Goal: Register for event/course

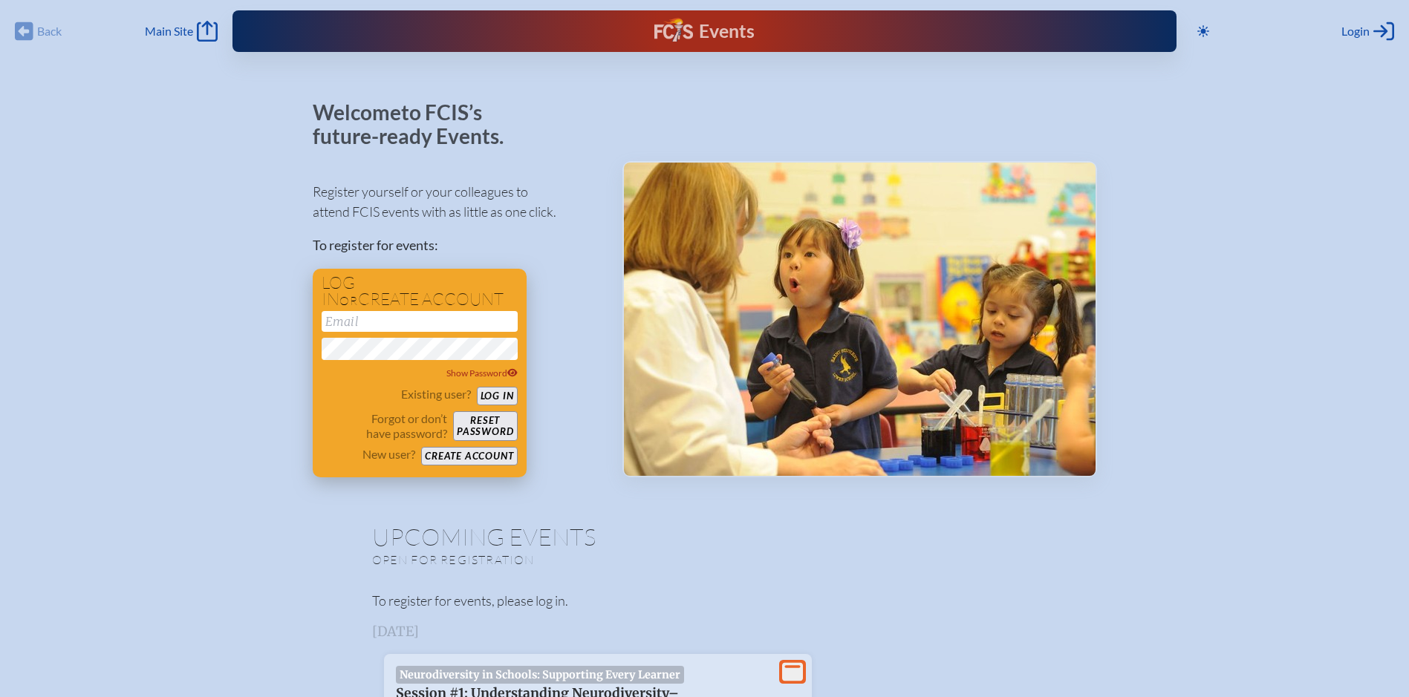
click at [364, 325] on input "email" at bounding box center [420, 321] width 196 height 21
type input "[EMAIL_ADDRESS][DOMAIN_NAME]"
click at [496, 393] on button "Log in" at bounding box center [497, 396] width 41 height 19
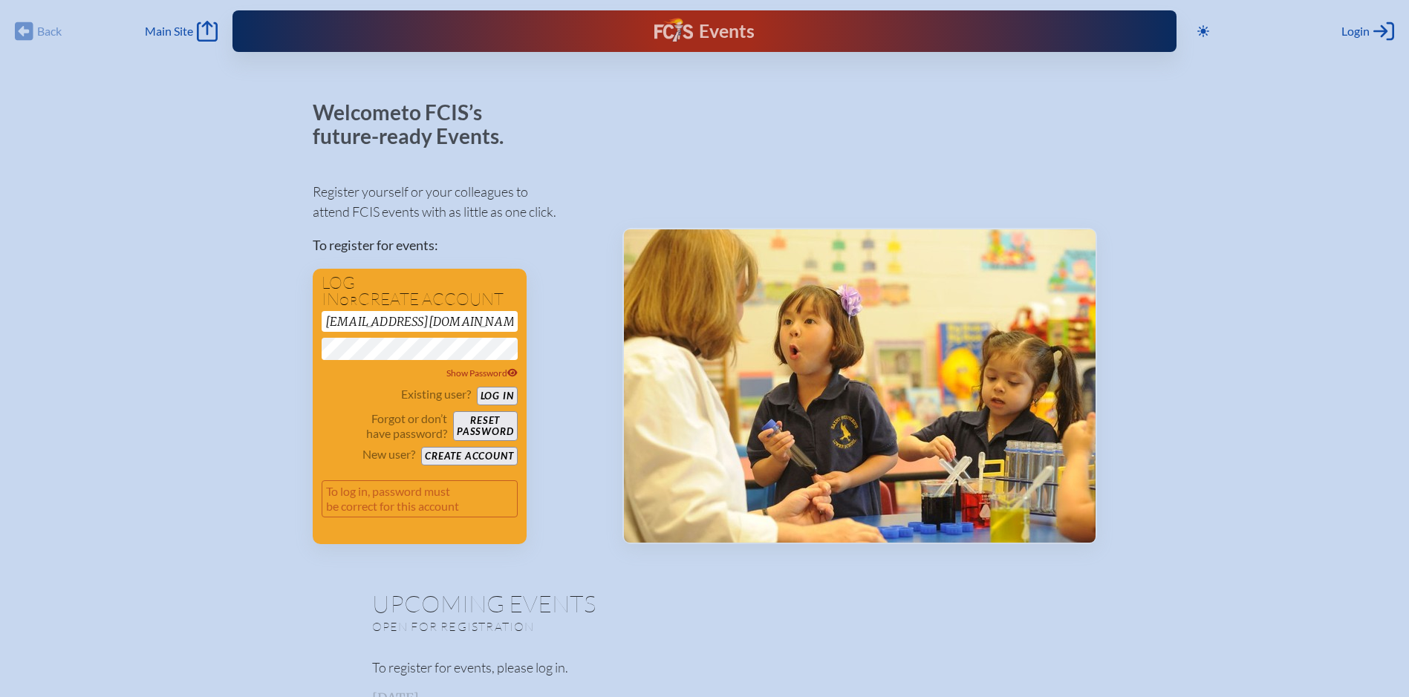
click at [477, 387] on button "Log in" at bounding box center [497, 396] width 41 height 19
click at [478, 421] on button "Reset password" at bounding box center [485, 427] width 64 height 30
click at [471, 455] on button "Create account" at bounding box center [469, 456] width 96 height 19
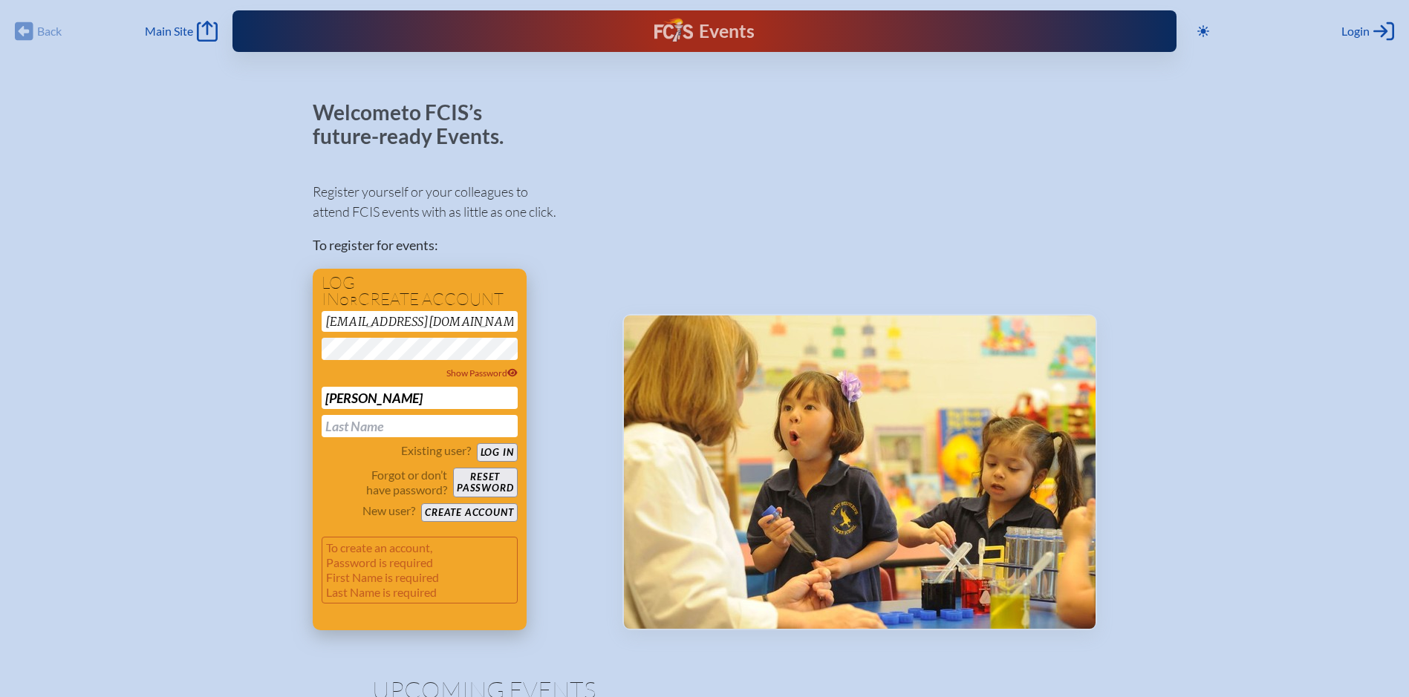
type input "[PERSON_NAME]"
click at [469, 510] on button "Create account" at bounding box center [469, 513] width 96 height 19
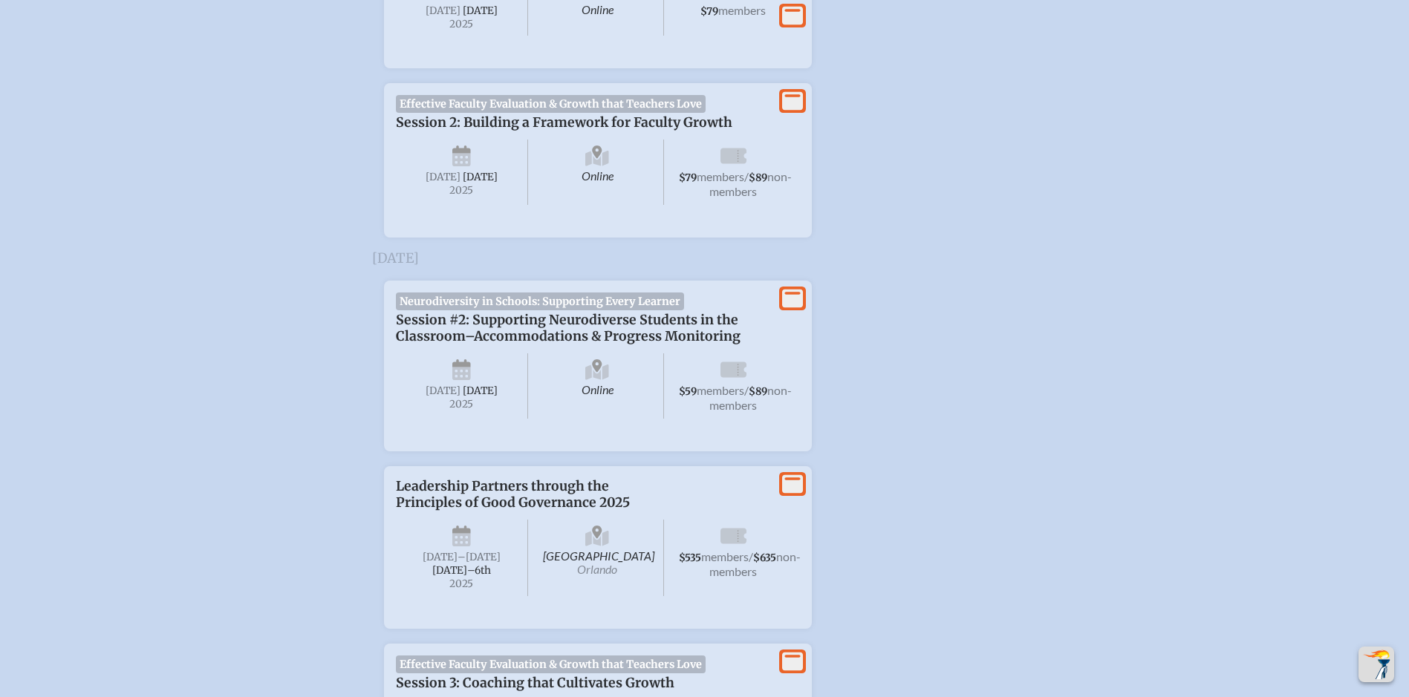
scroll to position [817, 0]
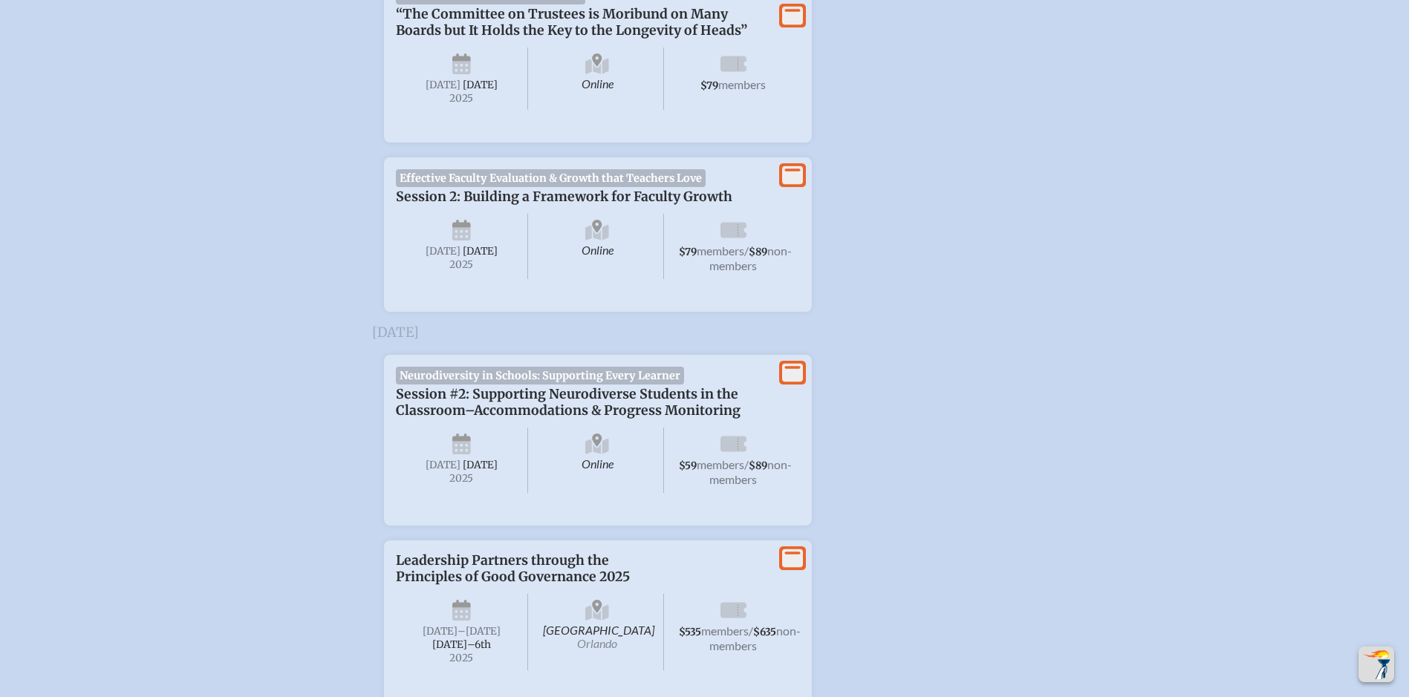
click at [475, 187] on span "Effective Faculty Evaluation & Growth that Teachers Love" at bounding box center [551, 178] width 310 height 18
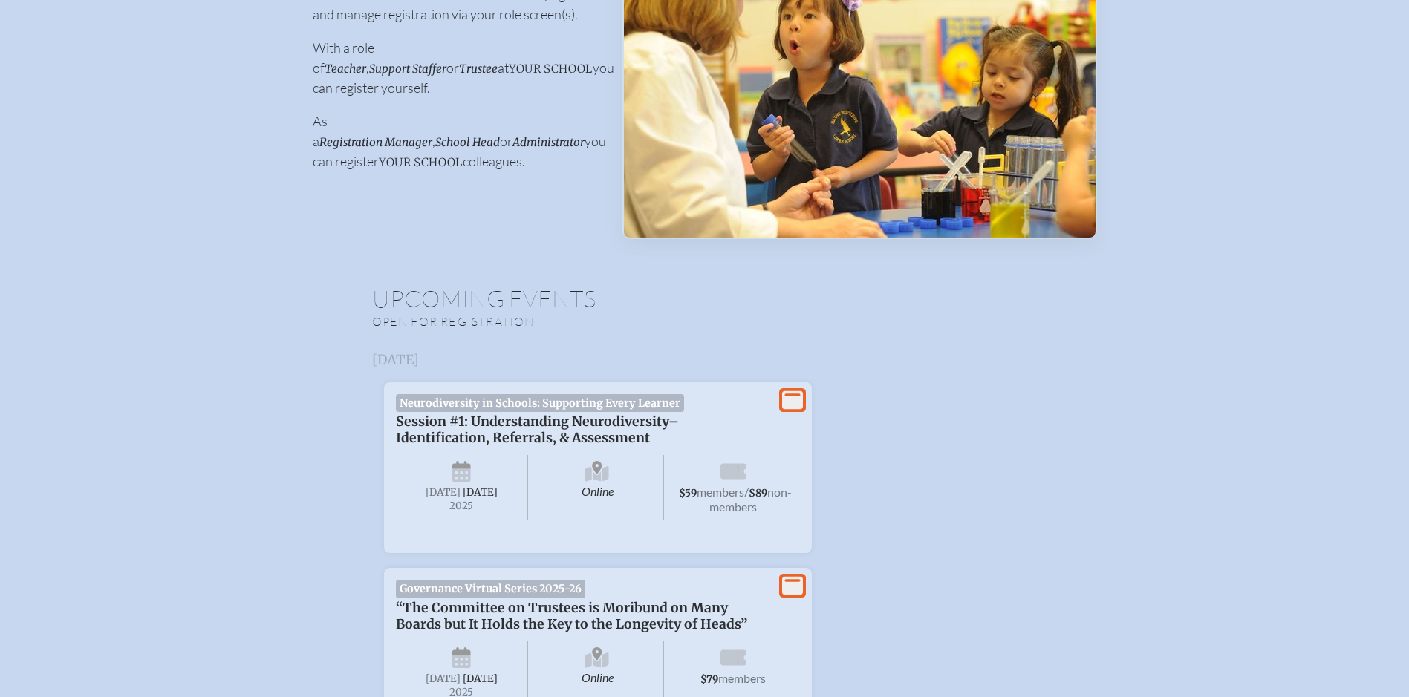
scroll to position [0, 0]
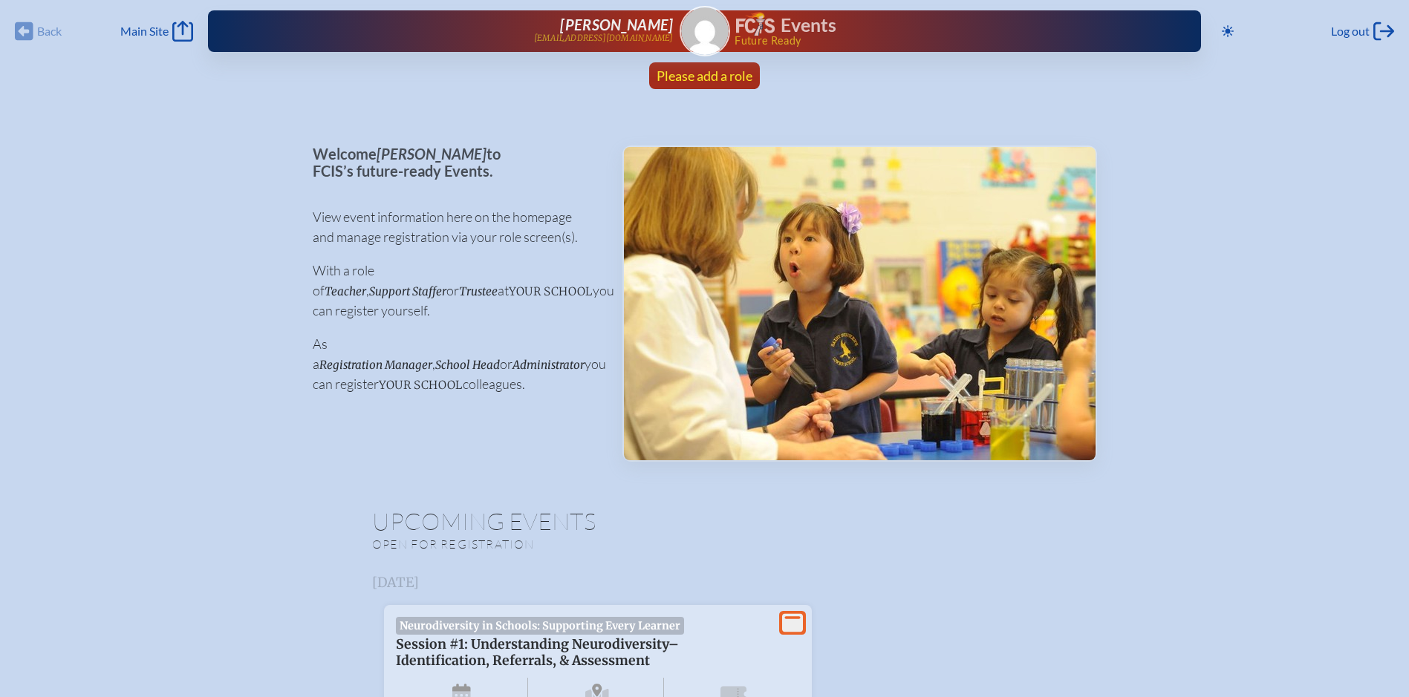
click at [715, 69] on span "Please add a role" at bounding box center [705, 76] width 96 height 16
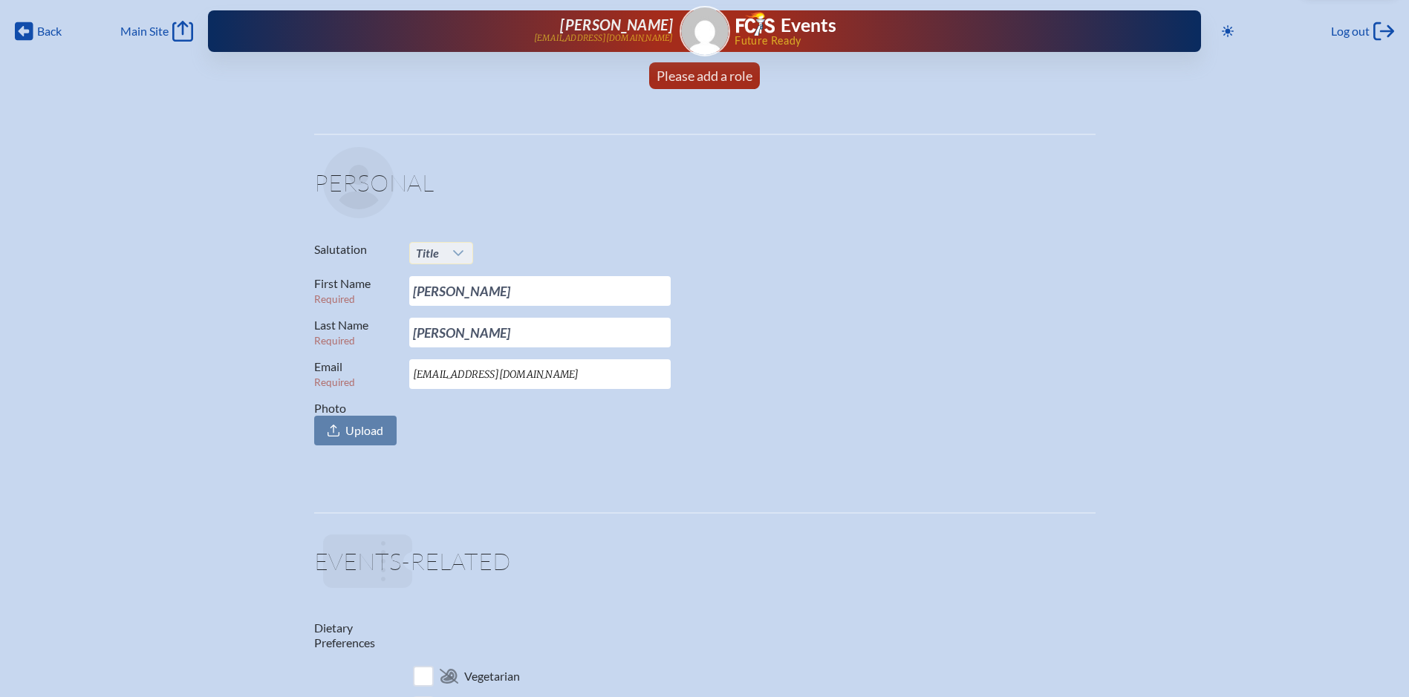
click at [462, 253] on icon at bounding box center [458, 253] width 12 height 12
click at [441, 296] on li "Mrs." at bounding box center [441, 301] width 64 height 21
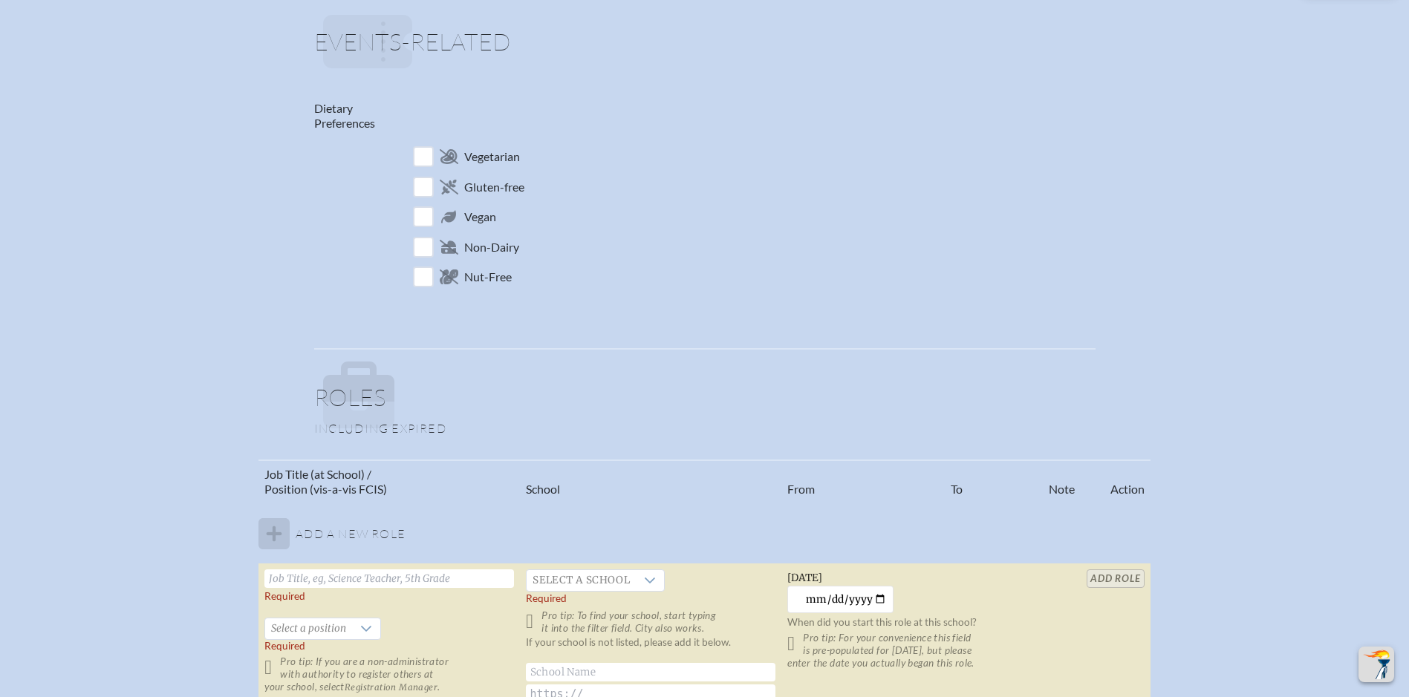
scroll to position [594, 0]
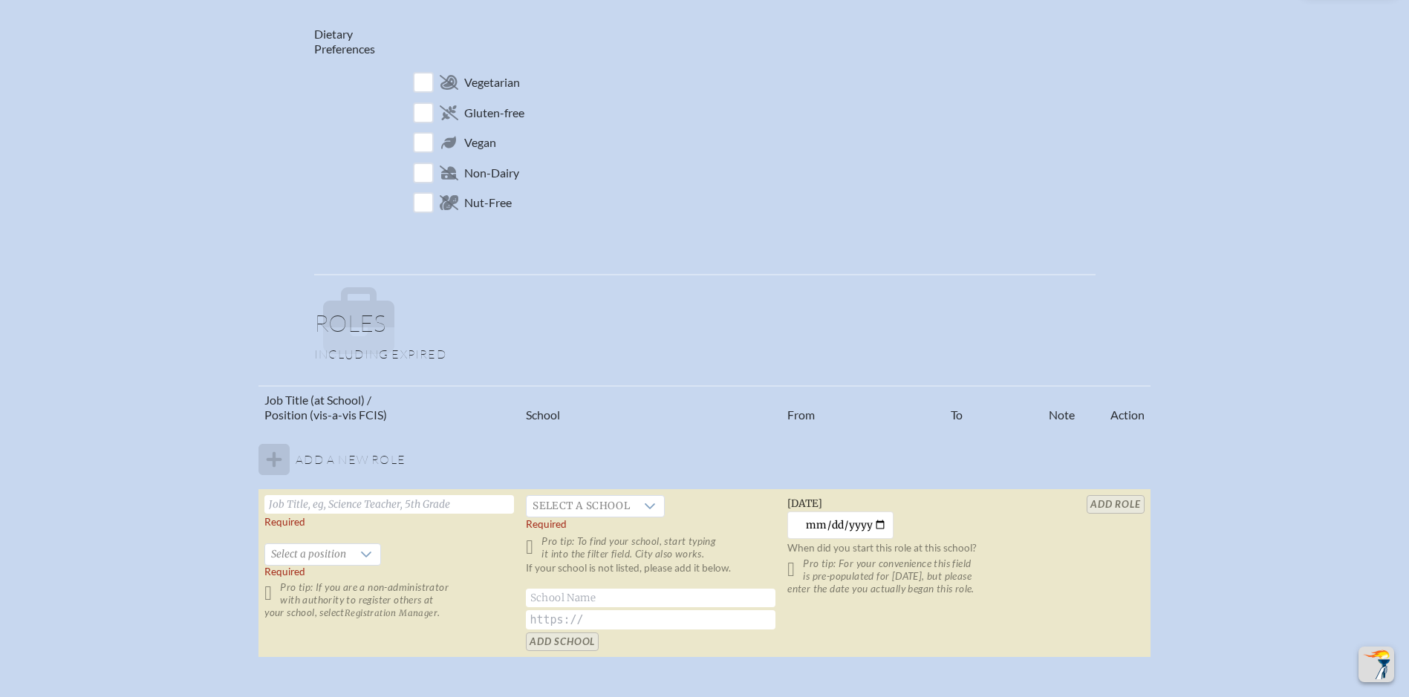
click at [299, 513] on input "text" at bounding box center [389, 504] width 250 height 19
type input "S"
type input "D"
type input "s"
type input "Senior High Division Head"
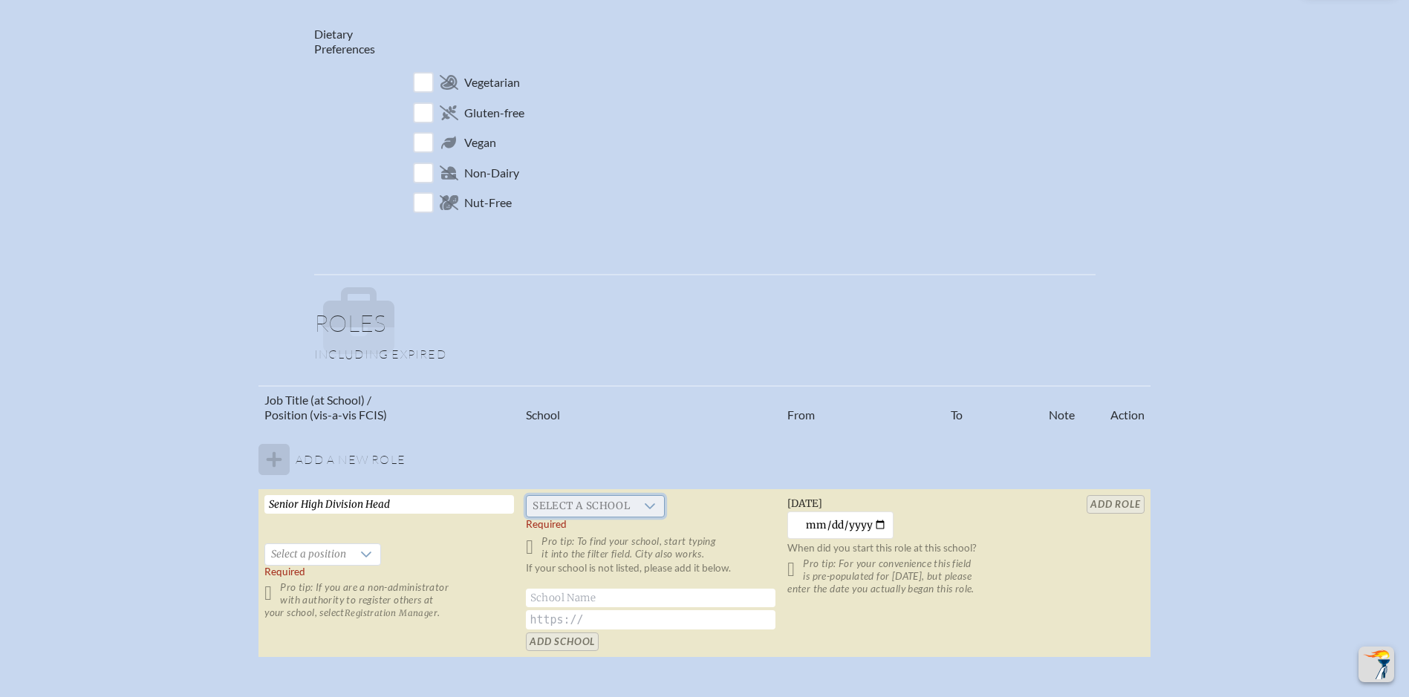
click at [565, 504] on span "Select a school" at bounding box center [581, 506] width 109 height 21
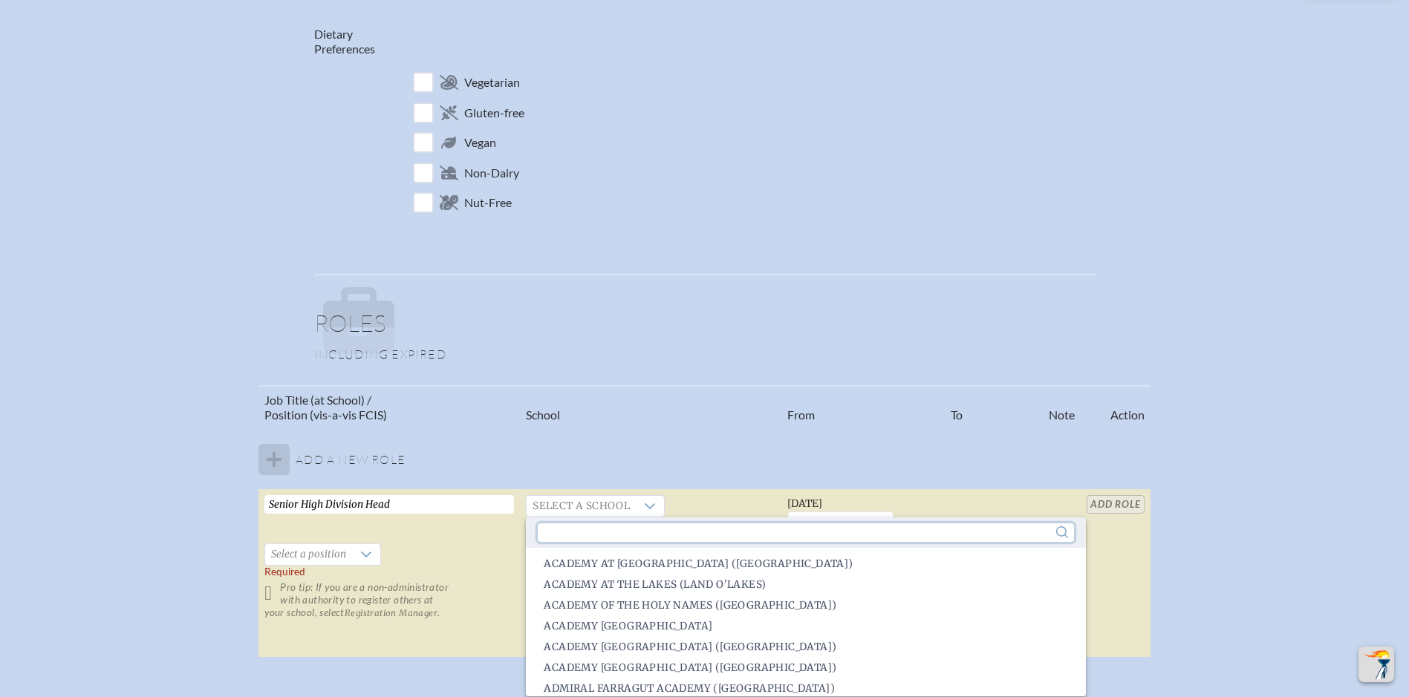
click at [566, 528] on input "text" at bounding box center [806, 533] width 536 height 19
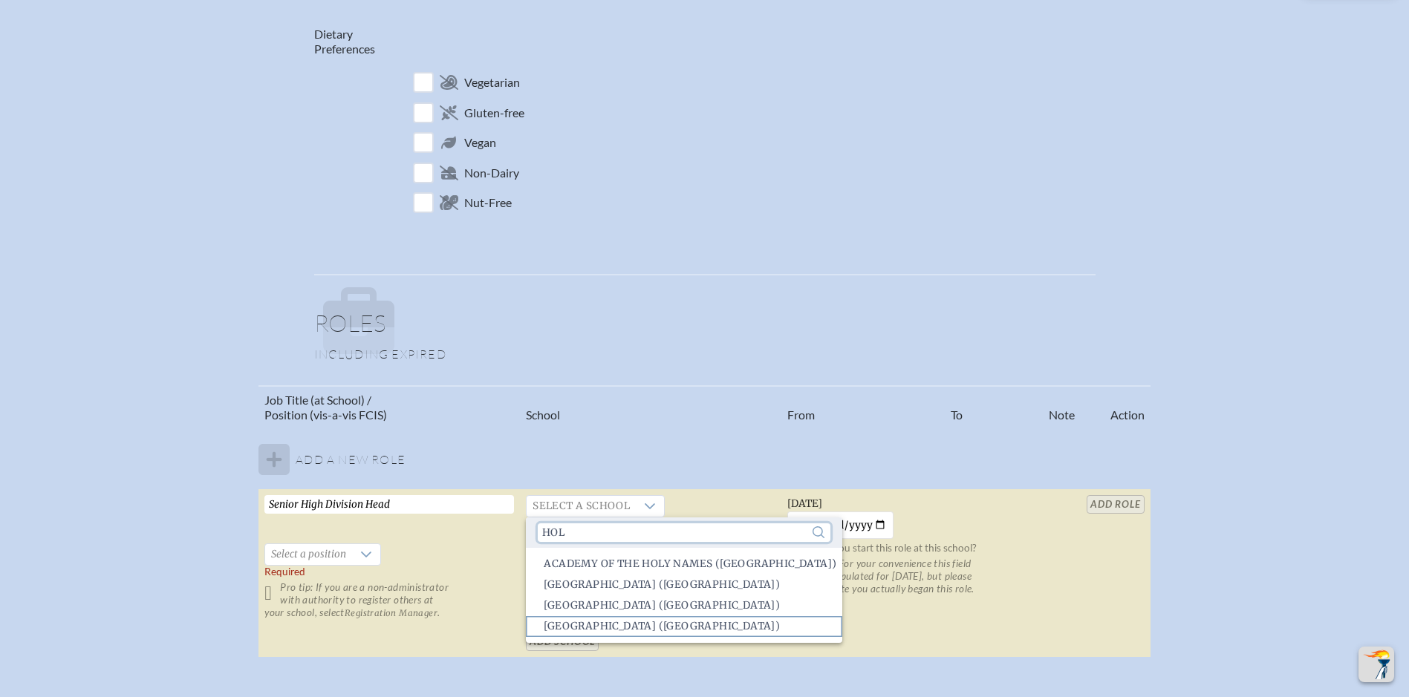
type input "hol"
click at [603, 624] on span "Holy Trinity Episcopal Academy (Melbourne)" at bounding box center [662, 626] width 236 height 15
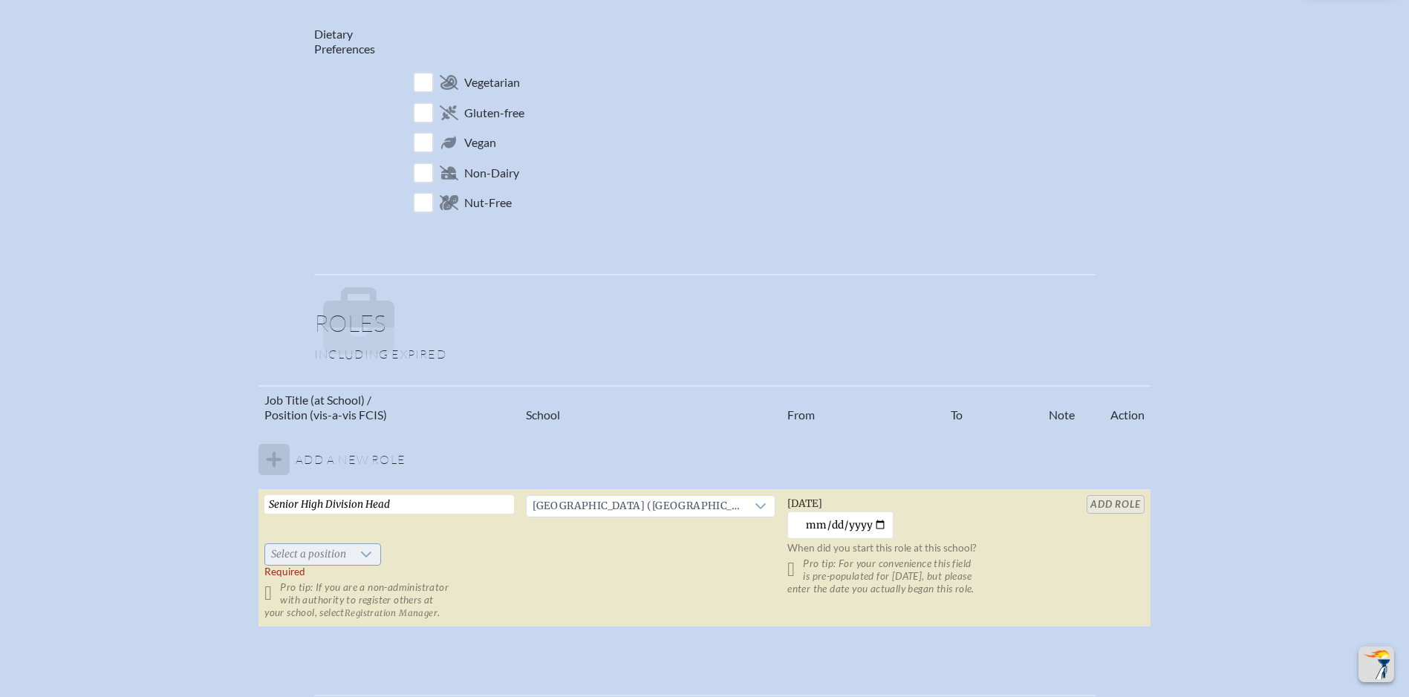
click at [360, 550] on icon at bounding box center [366, 555] width 12 height 12
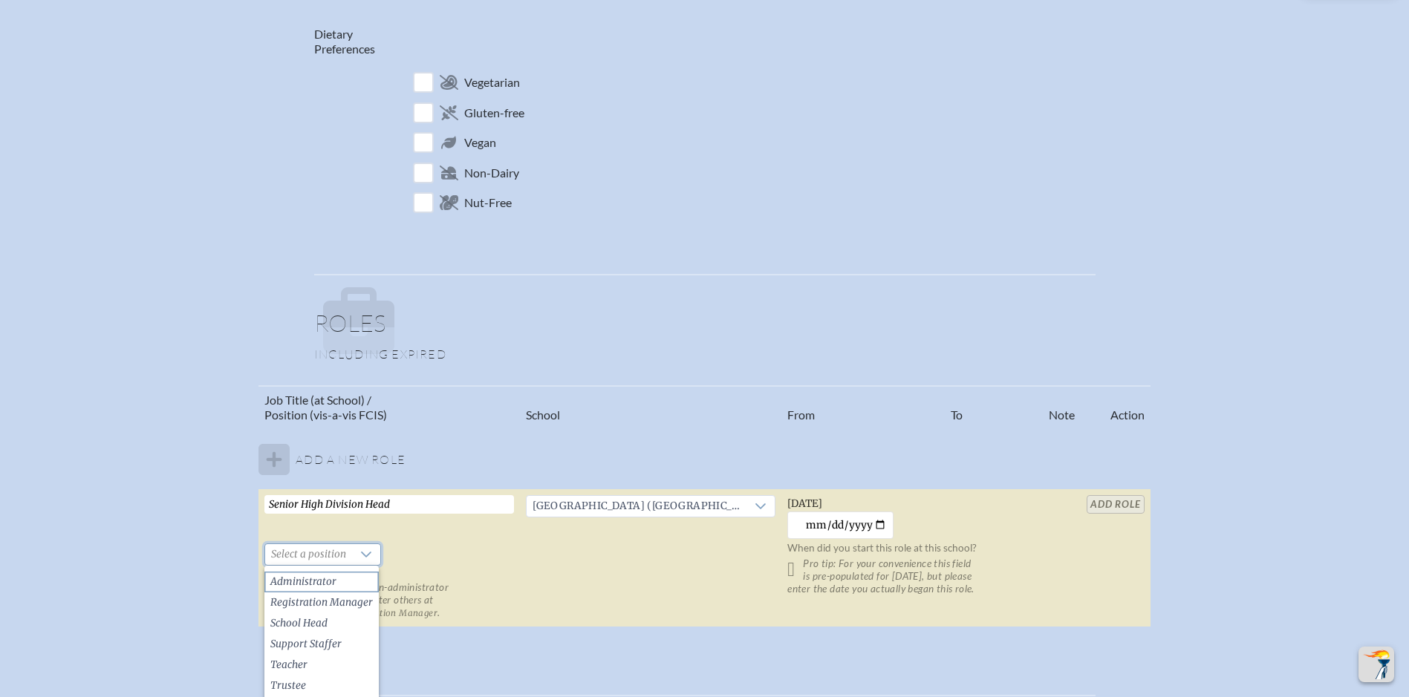
click at [345, 574] on li "Administrator" at bounding box center [321, 582] width 114 height 21
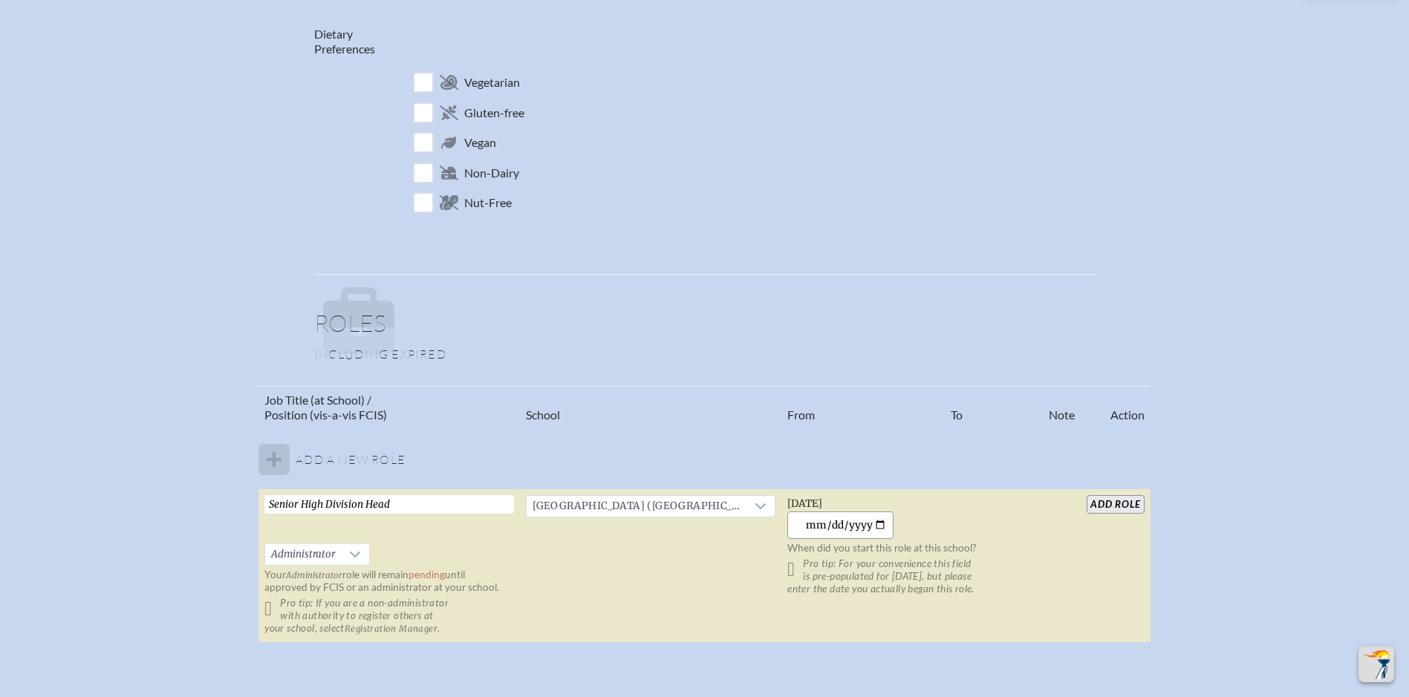
click at [880, 524] on input "2025-09-15" at bounding box center [840, 525] width 106 height 27
type input "2019-07-01"
click at [1125, 504] on input "add Role" at bounding box center [1115, 504] width 57 height 19
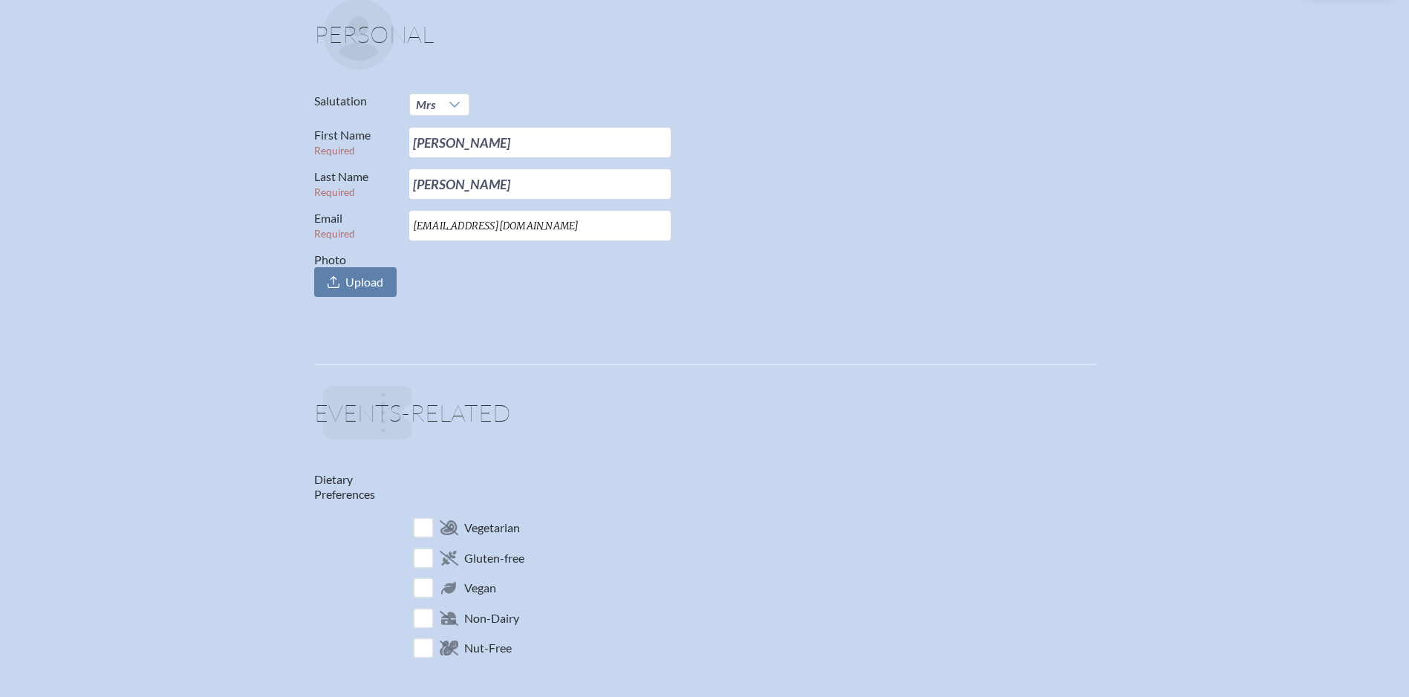
scroll to position [0, 0]
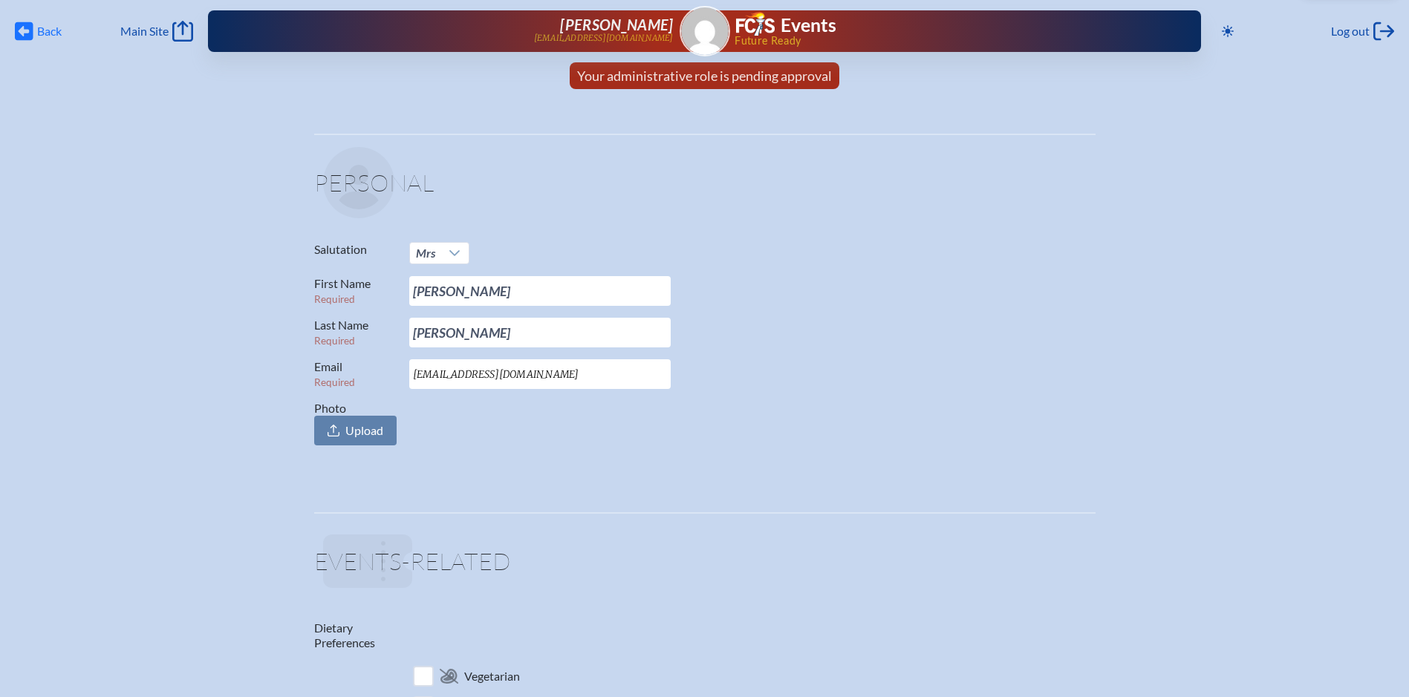
click at [20, 29] on icon at bounding box center [24, 31] width 19 height 19
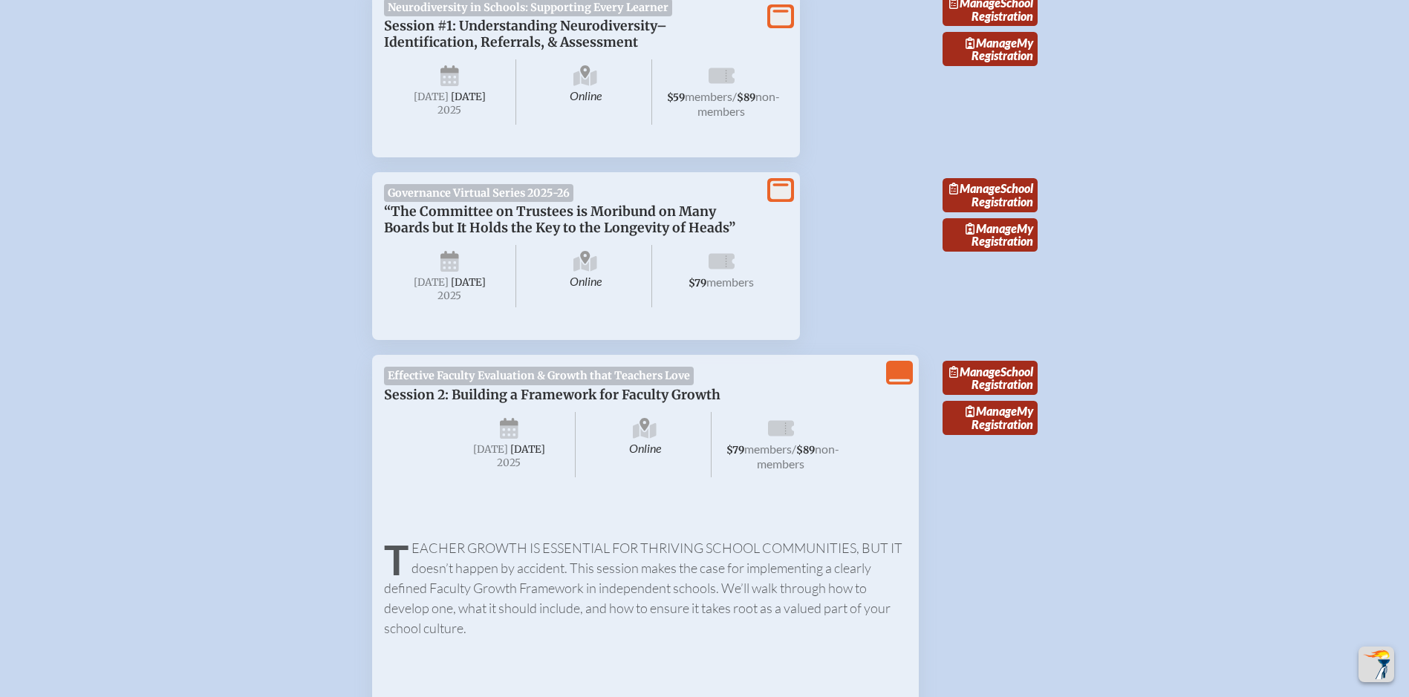
scroll to position [669, 0]
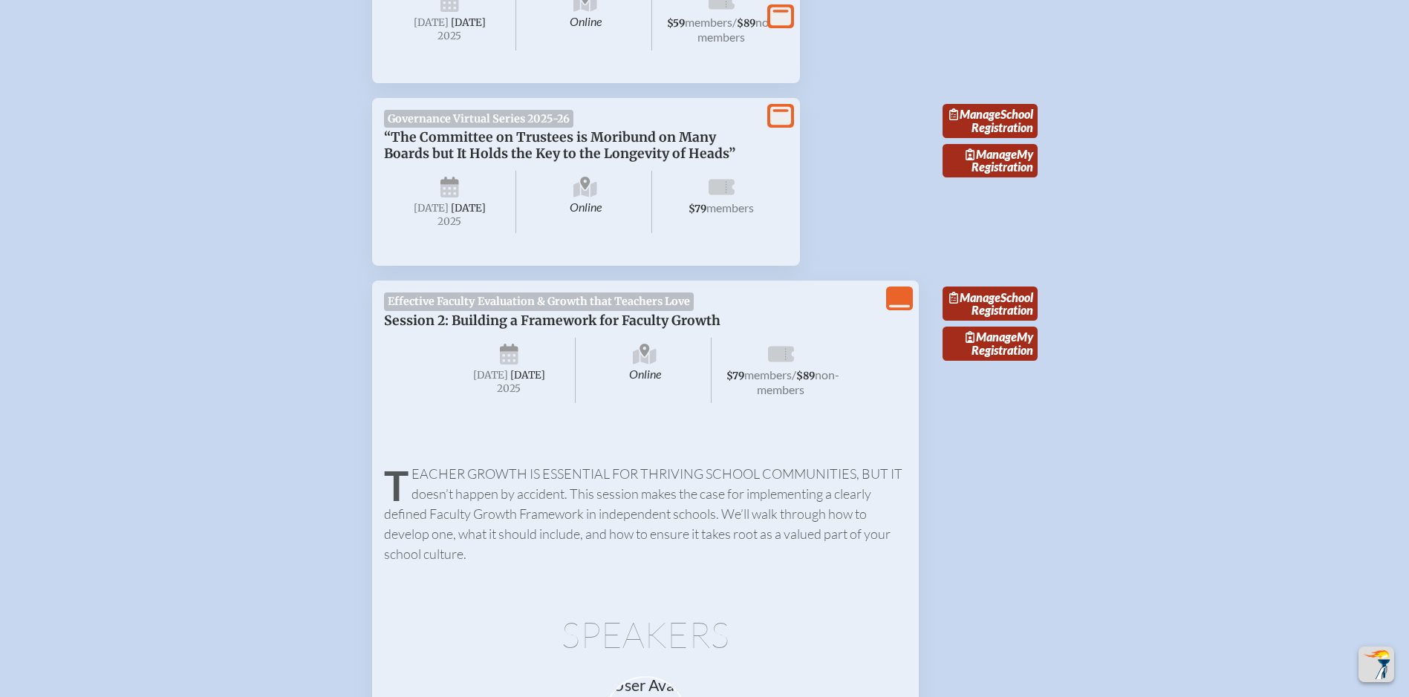
click at [900, 309] on icon "View Less" at bounding box center [899, 298] width 21 height 21
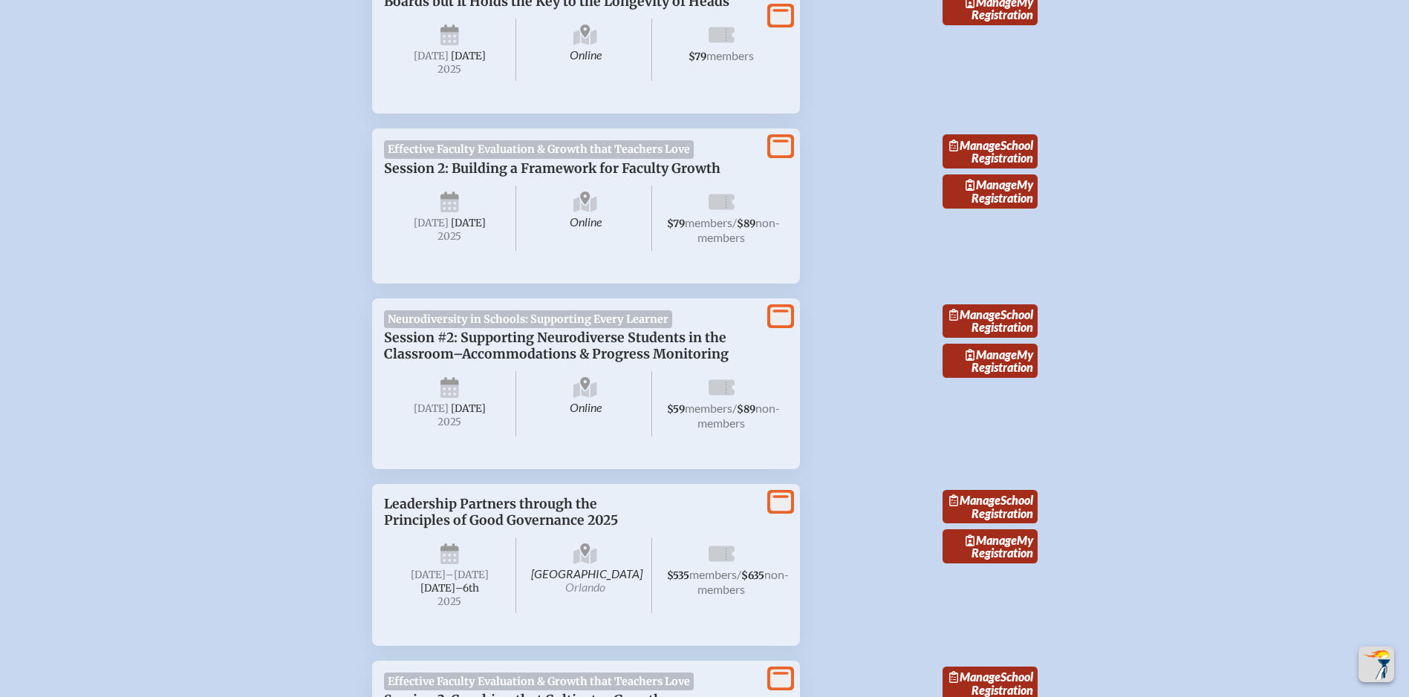
scroll to position [747, 0]
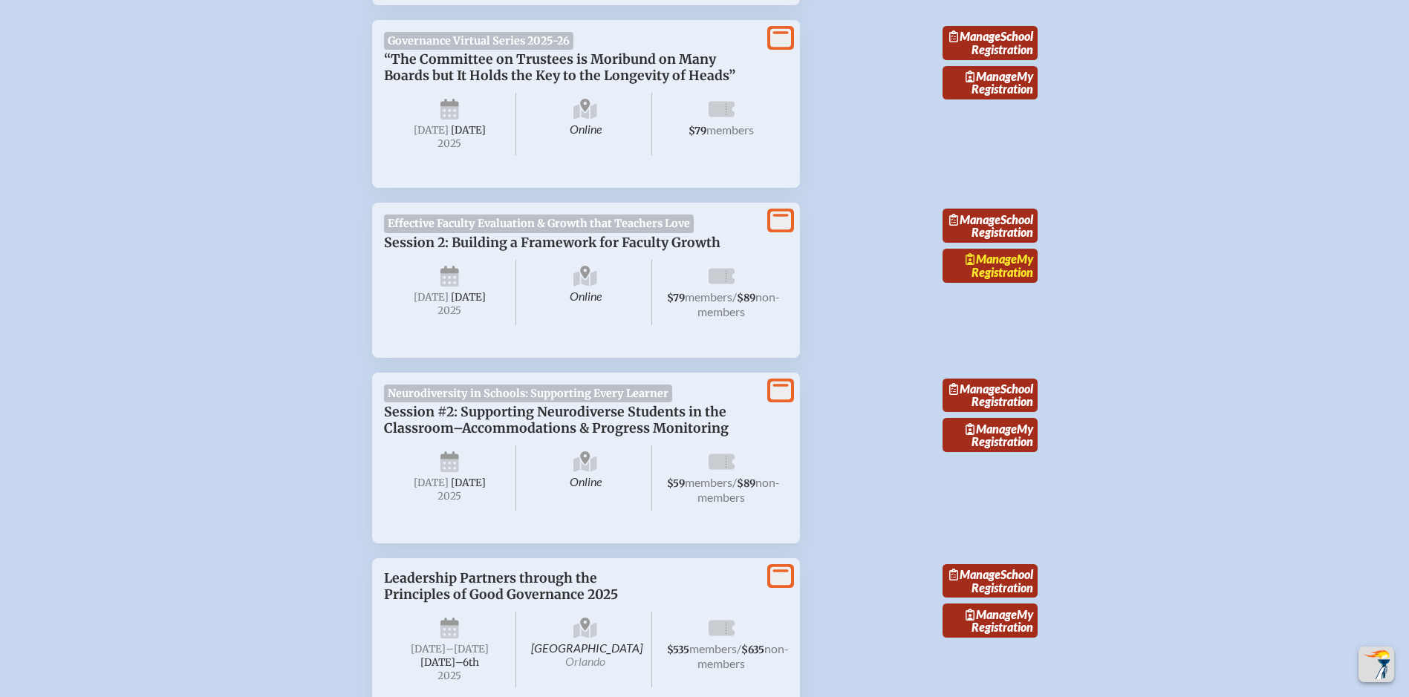
click at [998, 283] on link "Manage My Registration" at bounding box center [990, 266] width 95 height 34
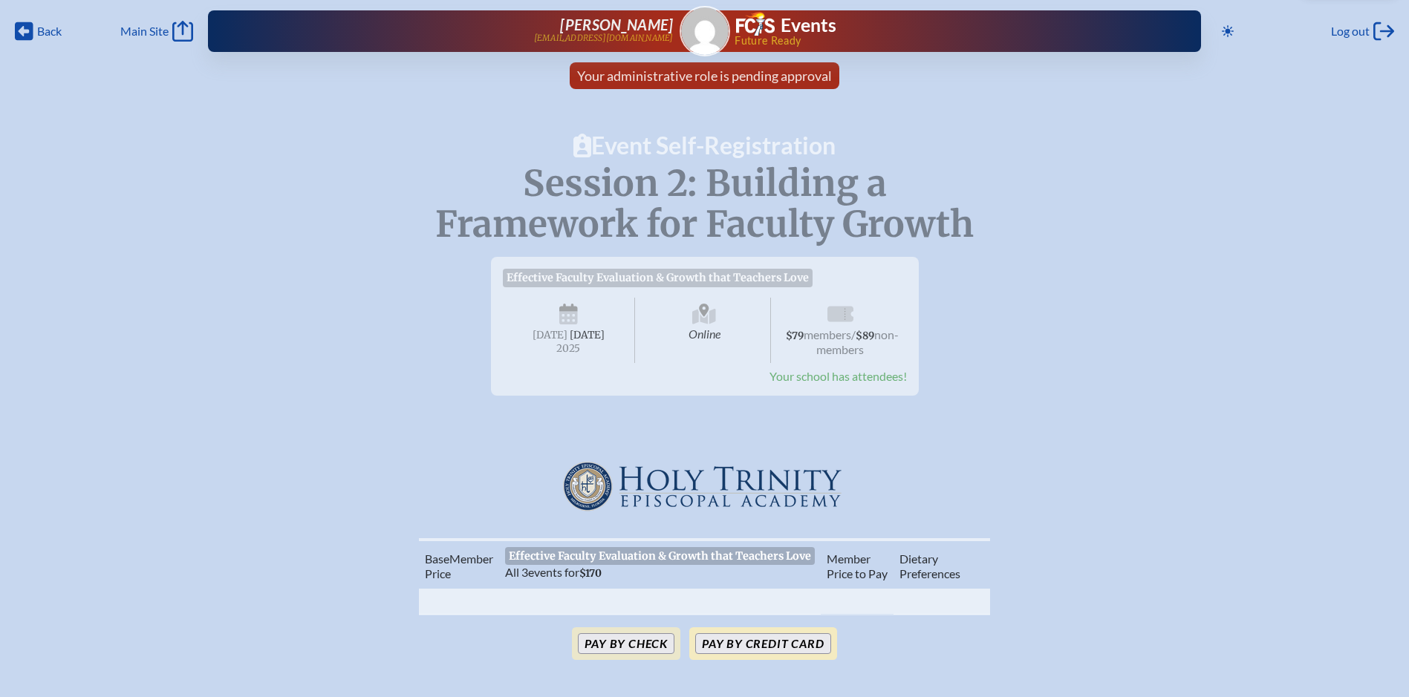
click at [773, 654] on button "Pay by Credit Card" at bounding box center [762, 644] width 135 height 21
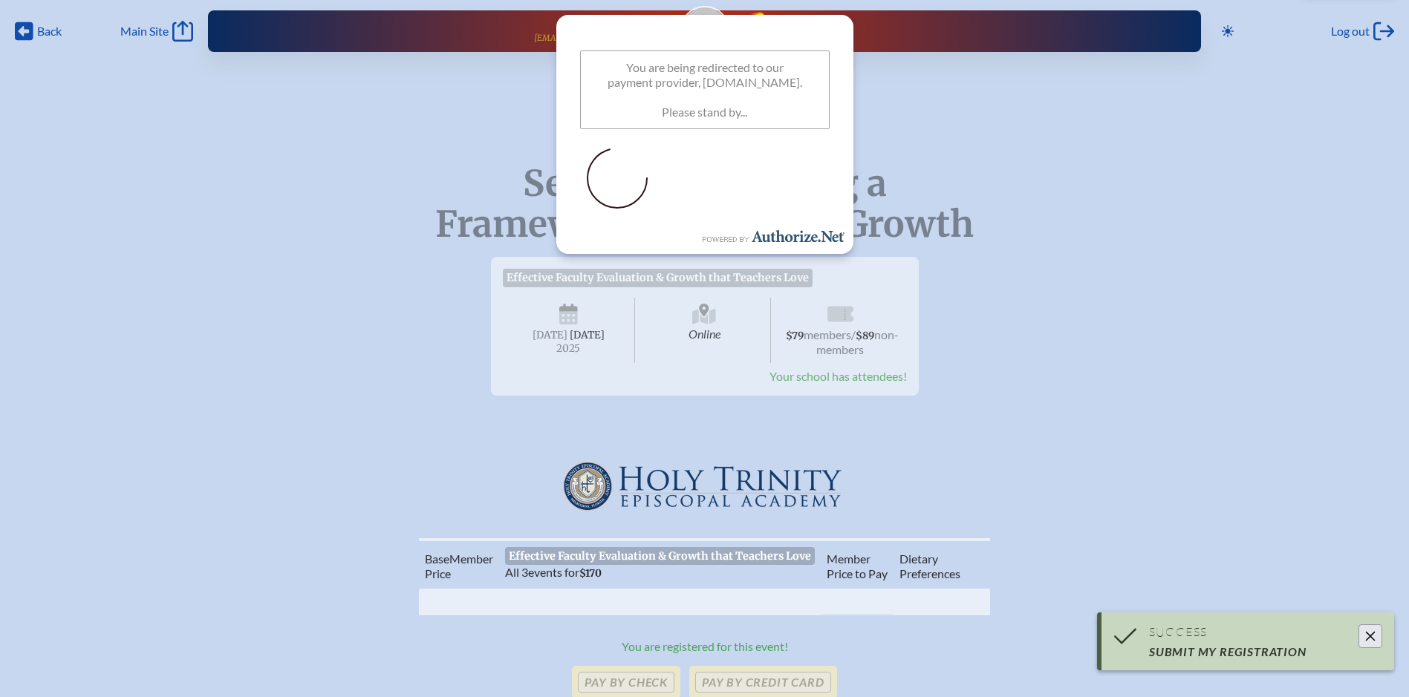
scroll to position [74, 0]
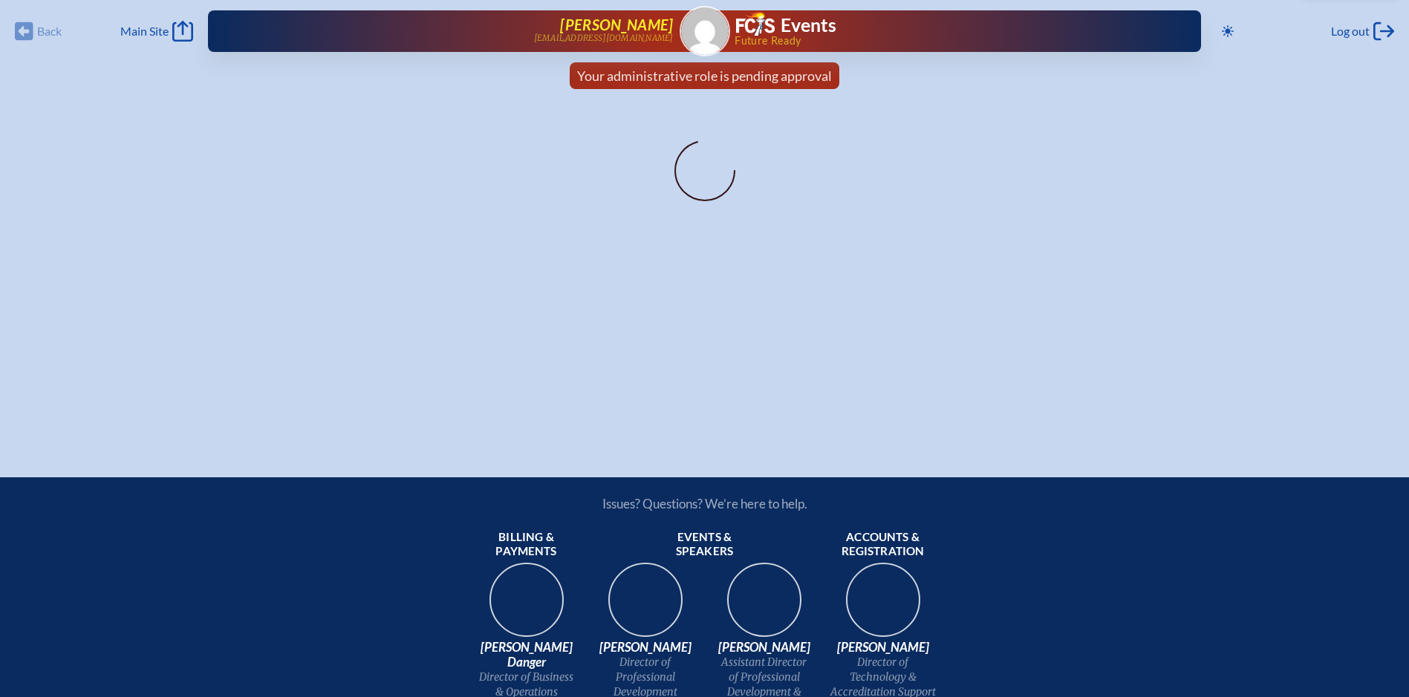
click at [619, 29] on span "[PERSON_NAME]" at bounding box center [616, 25] width 113 height 18
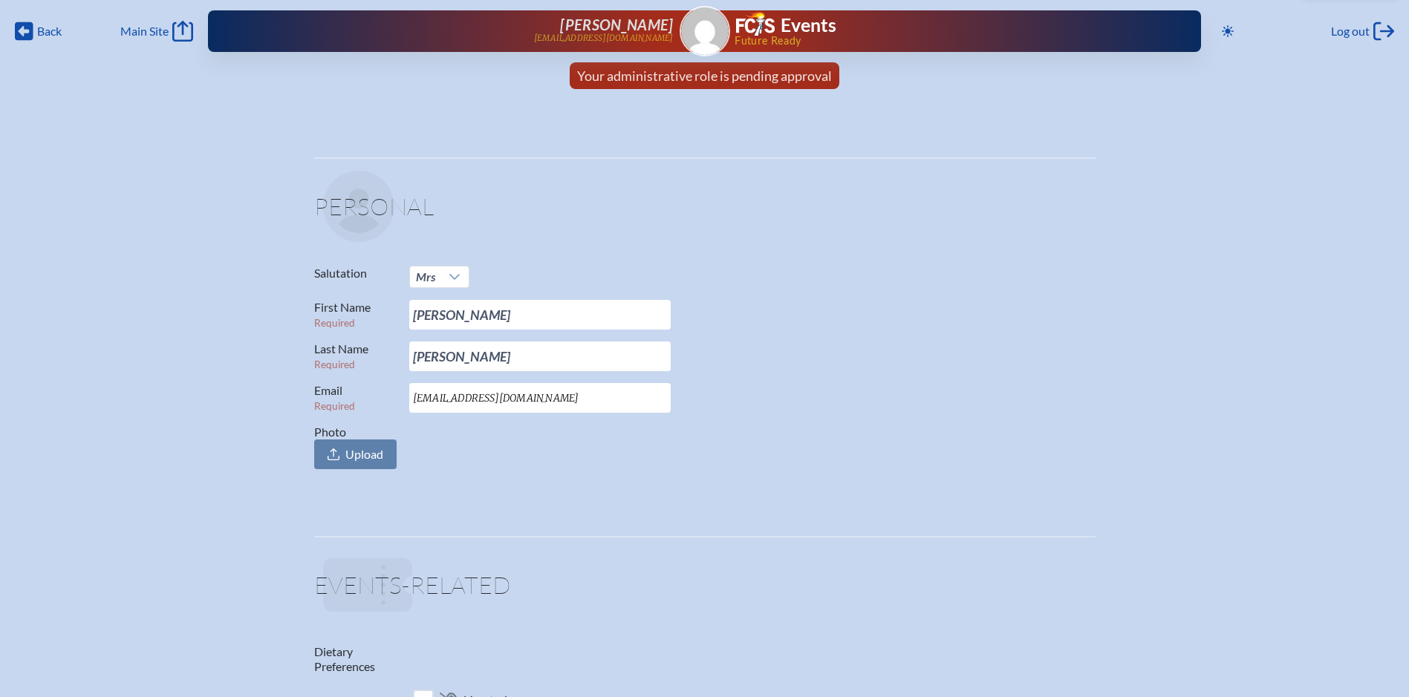
click at [761, 36] on span "Future Ready" at bounding box center [944, 41] width 418 height 10
click at [166, 30] on span "Main Site" at bounding box center [144, 31] width 48 height 15
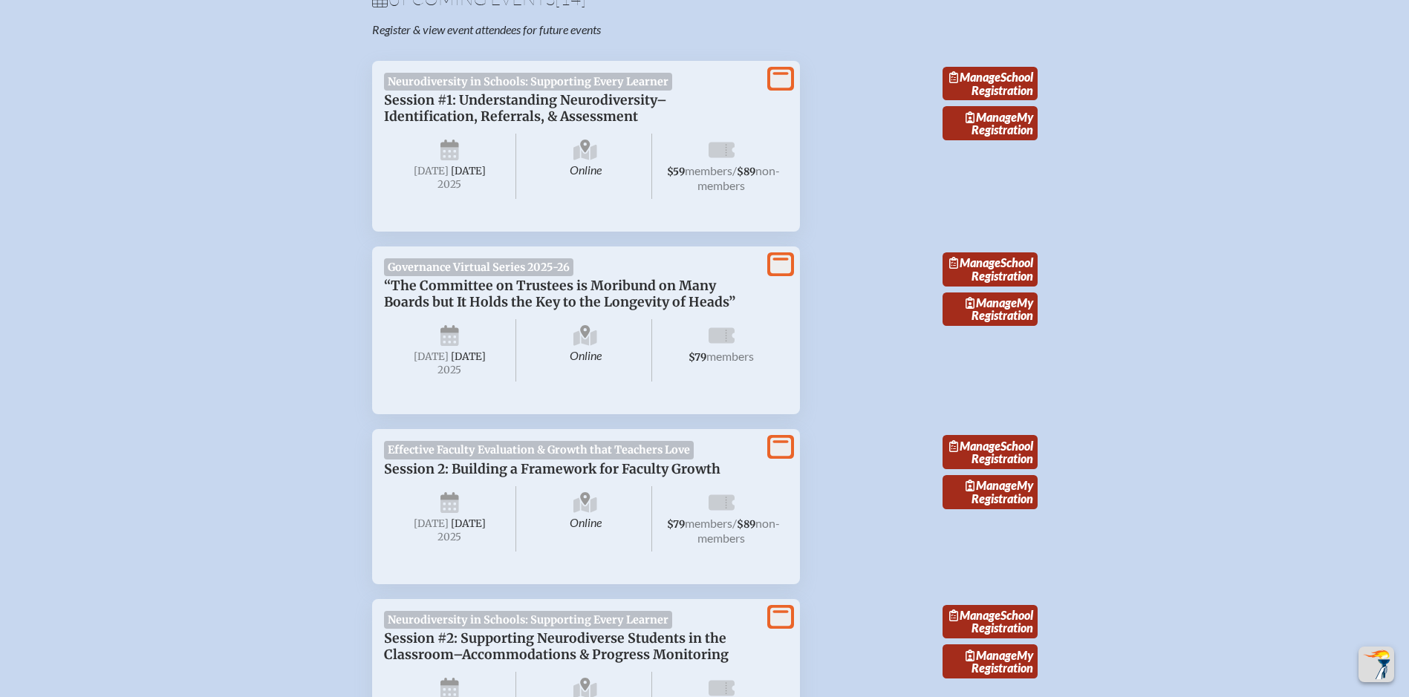
scroll to position [594, 0]
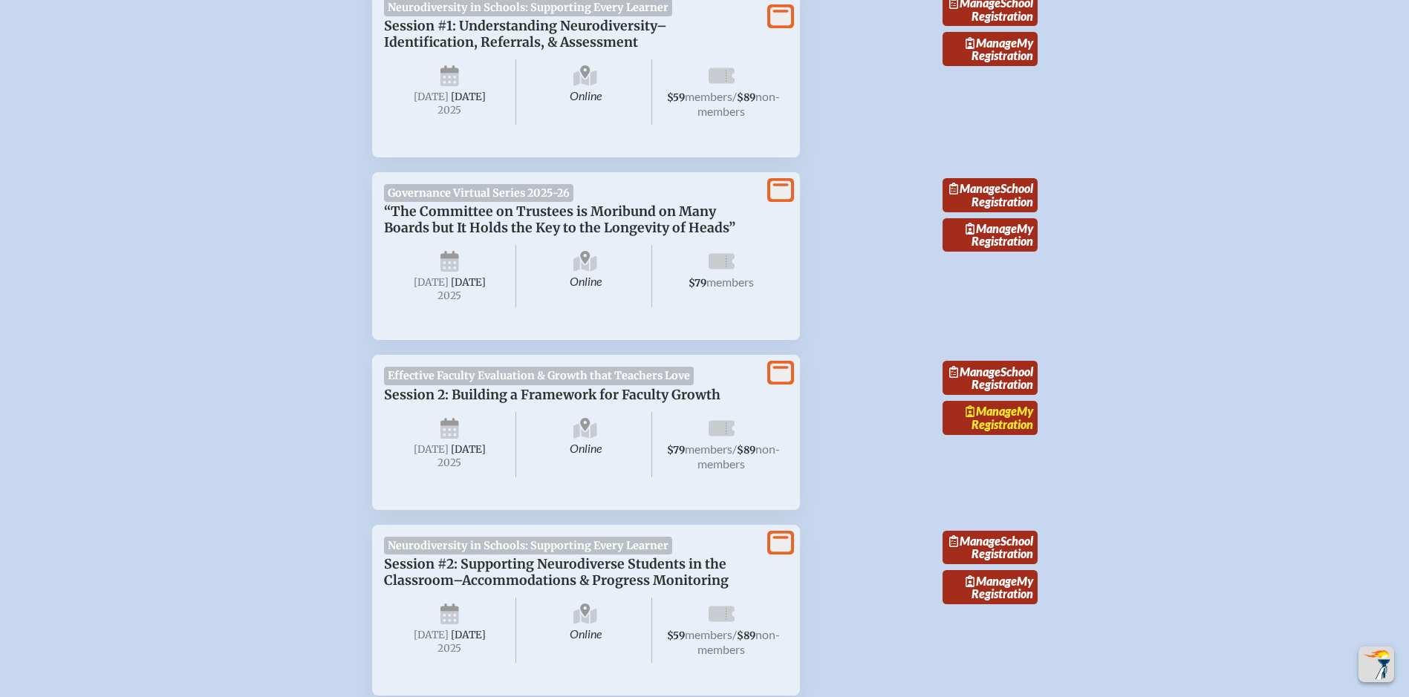
click at [980, 418] on span "Manage" at bounding box center [991, 411] width 51 height 14
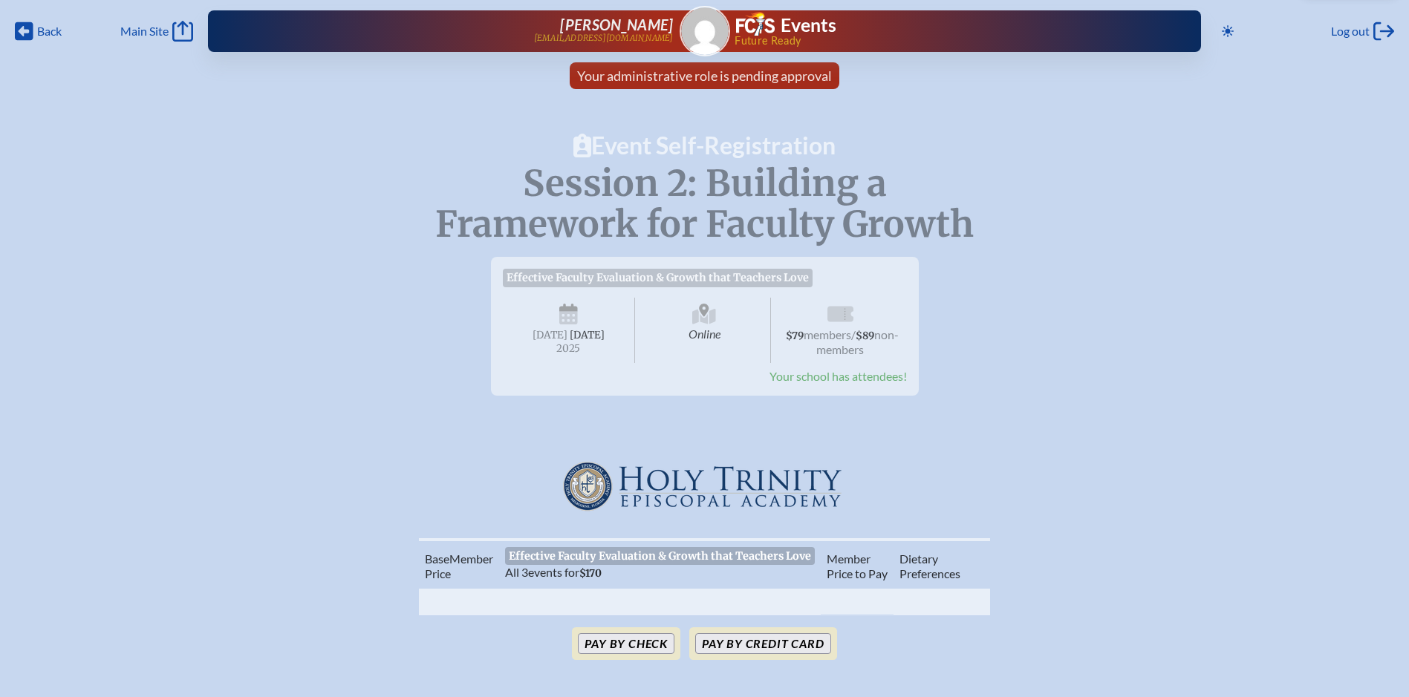
scroll to position [74, 0]
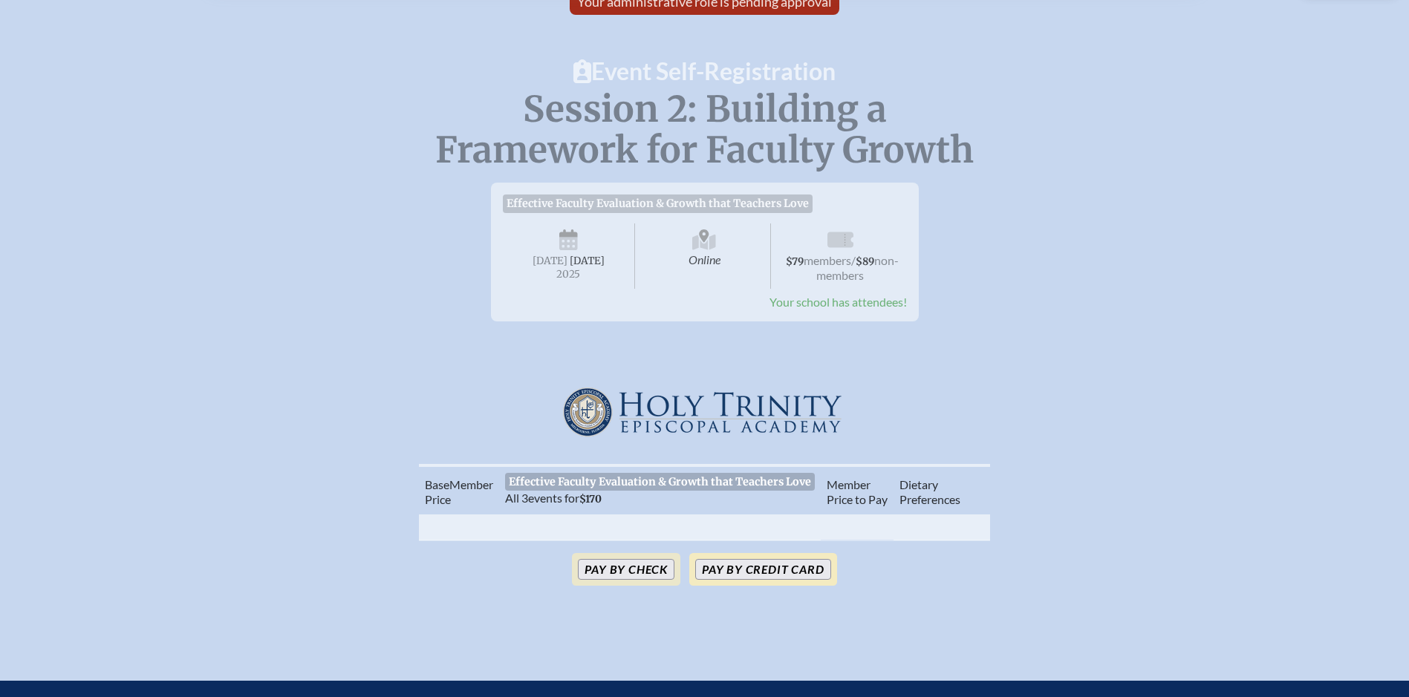
click at [738, 580] on button "Pay by Credit Card" at bounding box center [762, 569] width 135 height 21
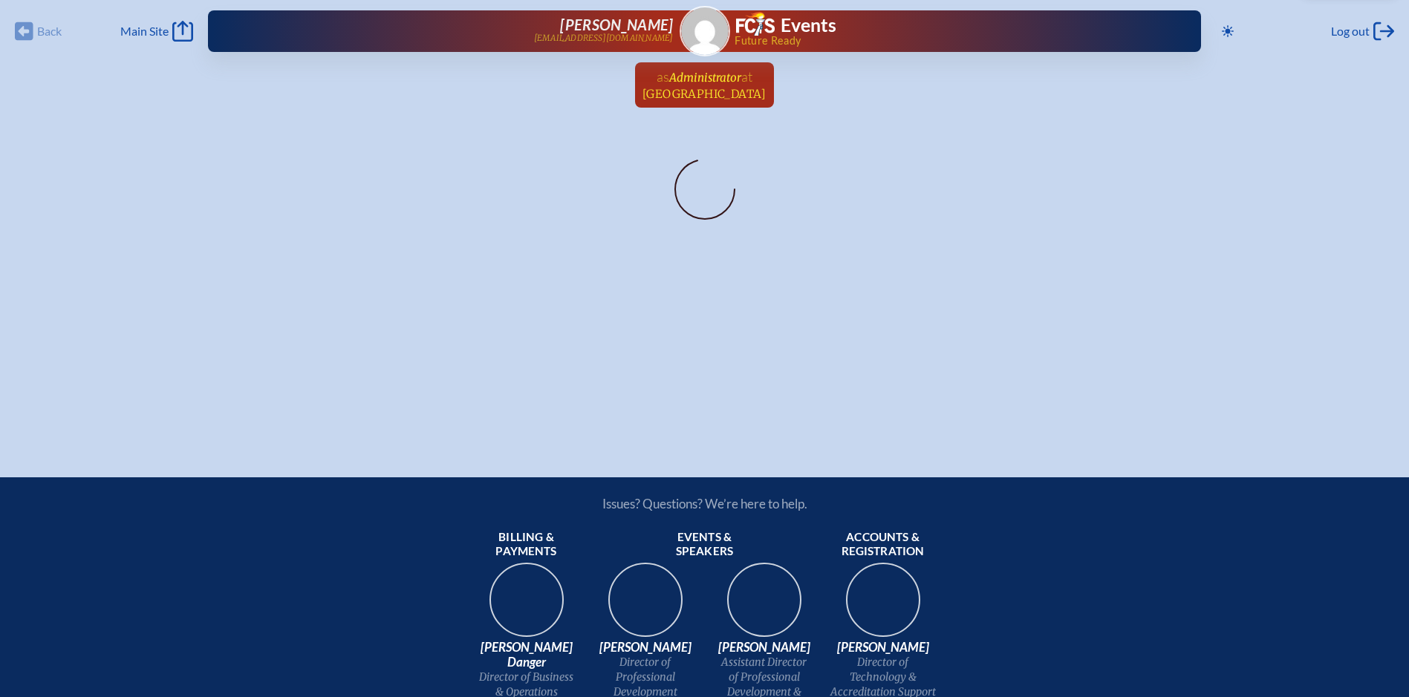
click at [684, 85] on span "at Holy Trinity Episcopal Academy" at bounding box center [705, 84] width 124 height 33
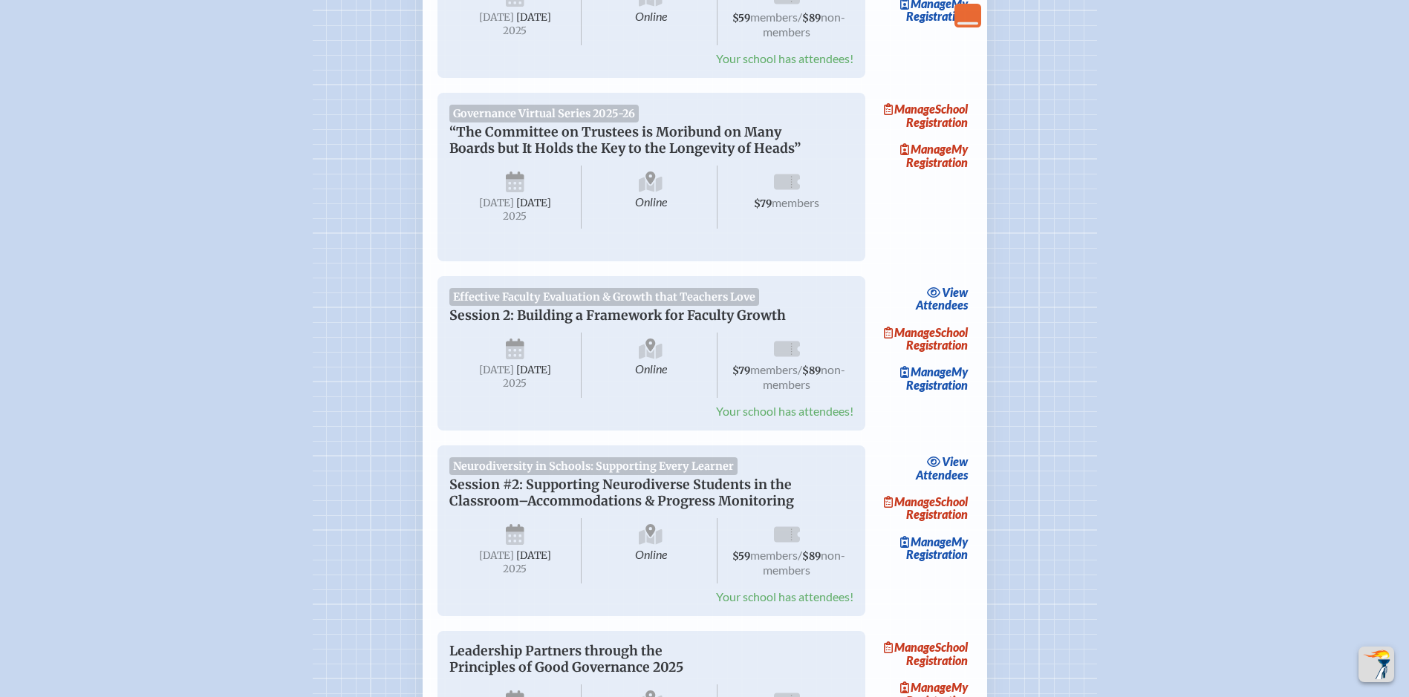
scroll to position [297, 0]
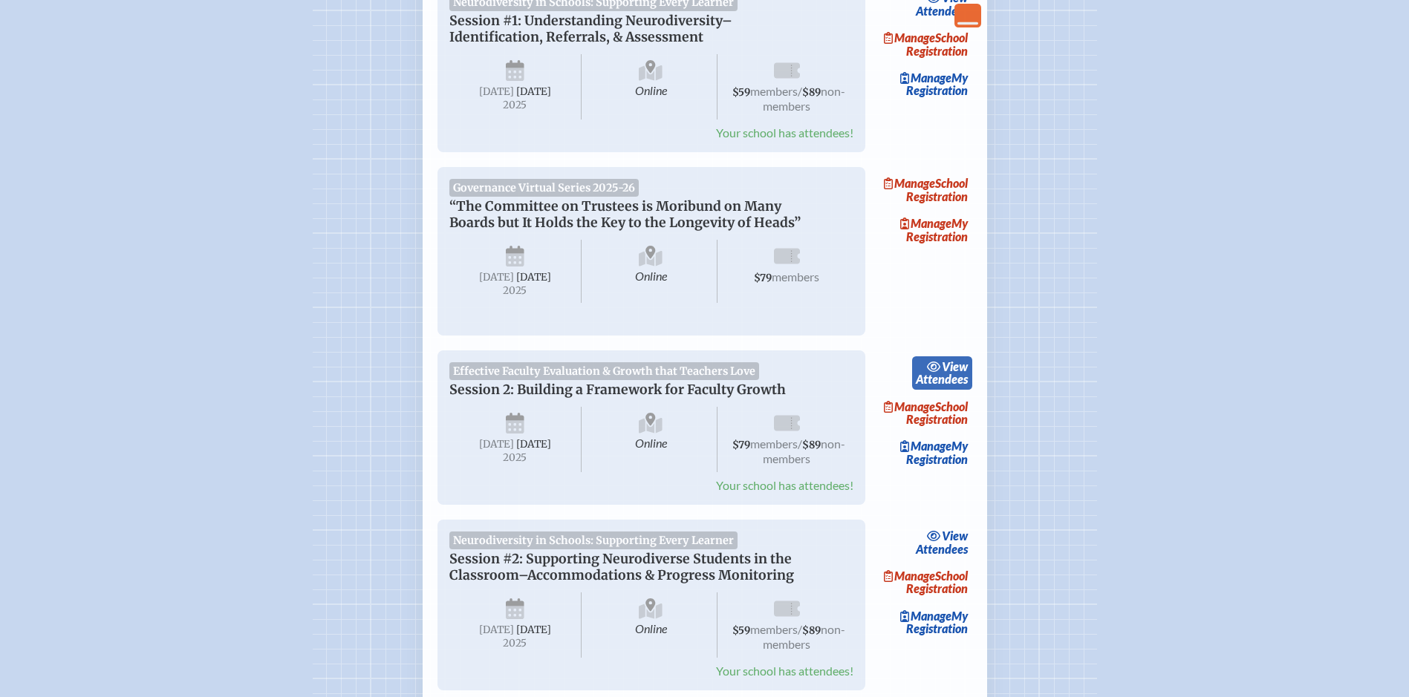
click at [946, 391] on link "view Attendees" at bounding box center [942, 374] width 60 height 34
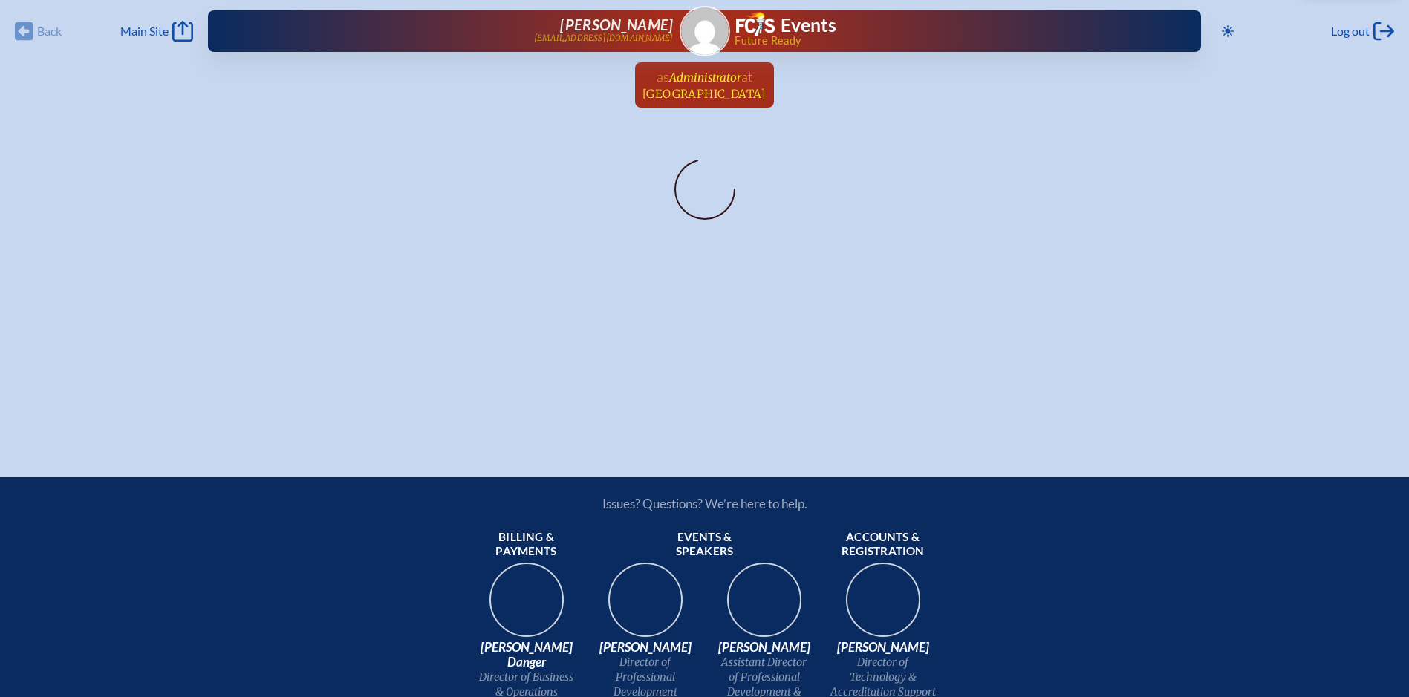
click at [669, 82] on span "as" at bounding box center [663, 76] width 13 height 16
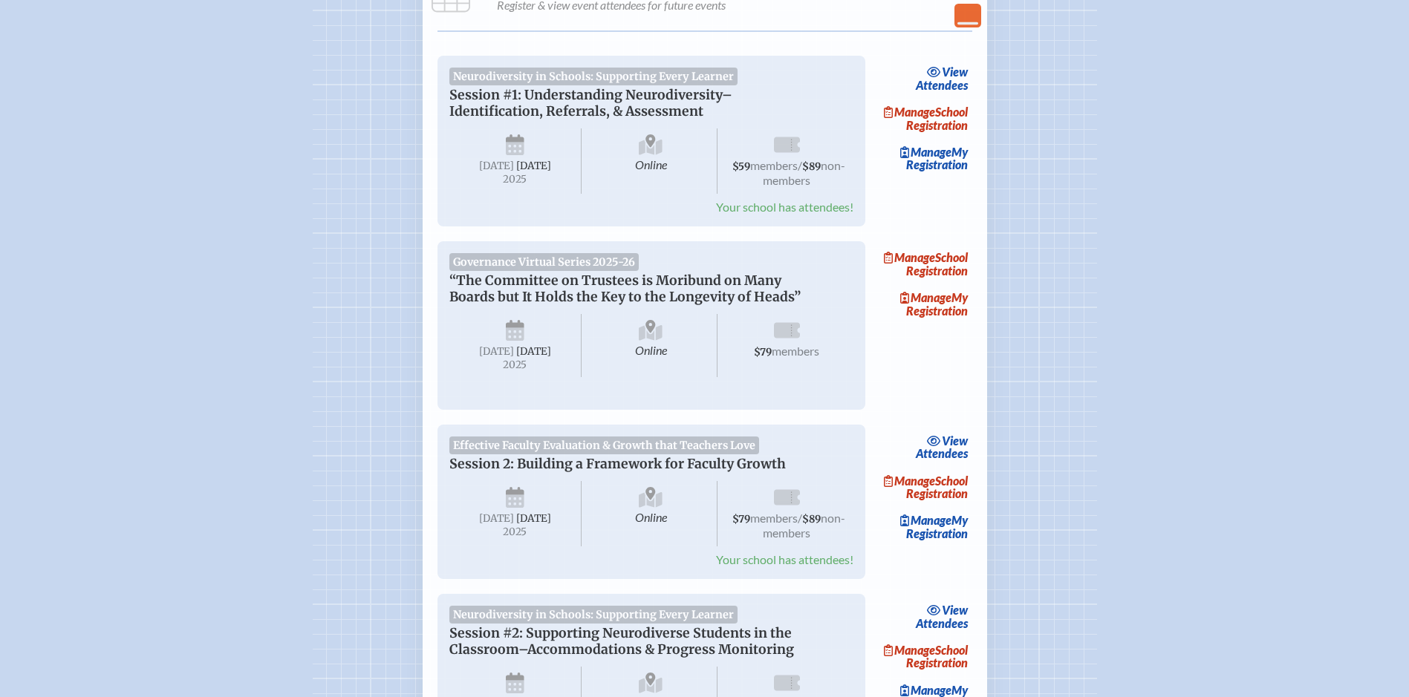
scroll to position [297, 0]
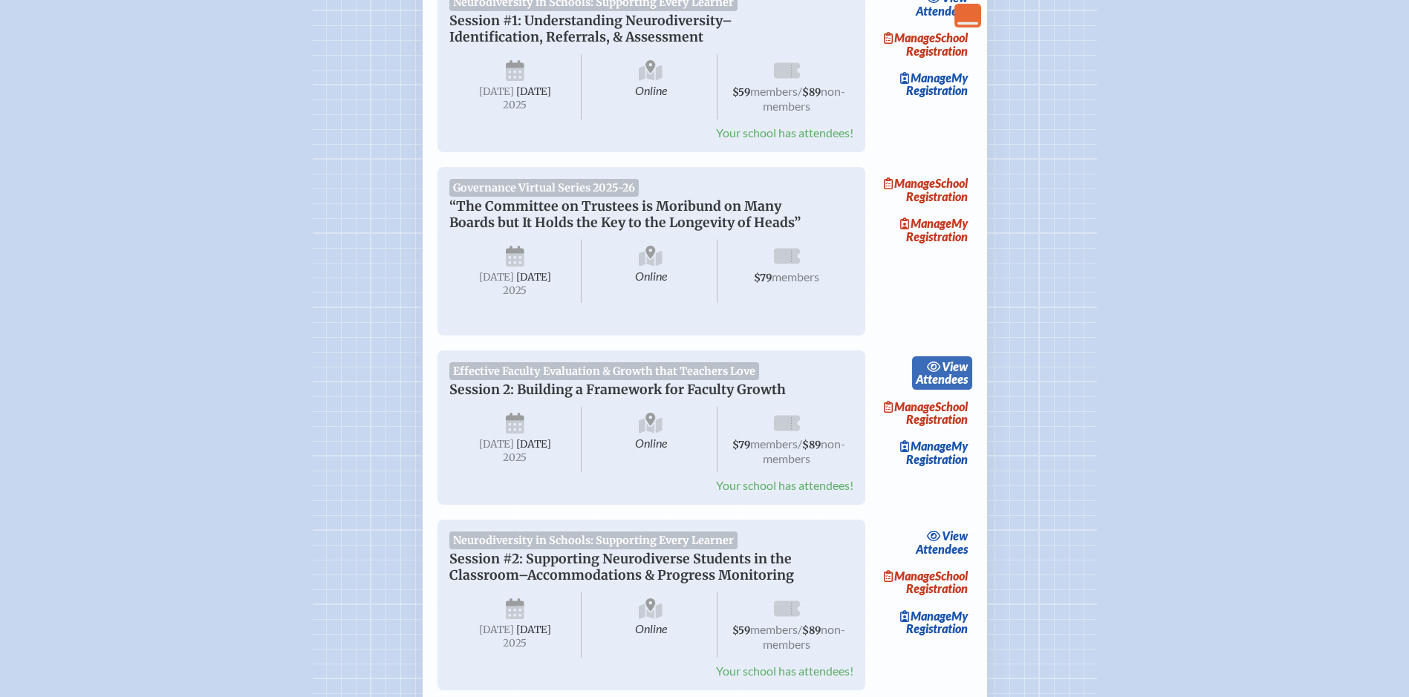
click at [939, 391] on link "view Attendees" at bounding box center [942, 374] width 60 height 34
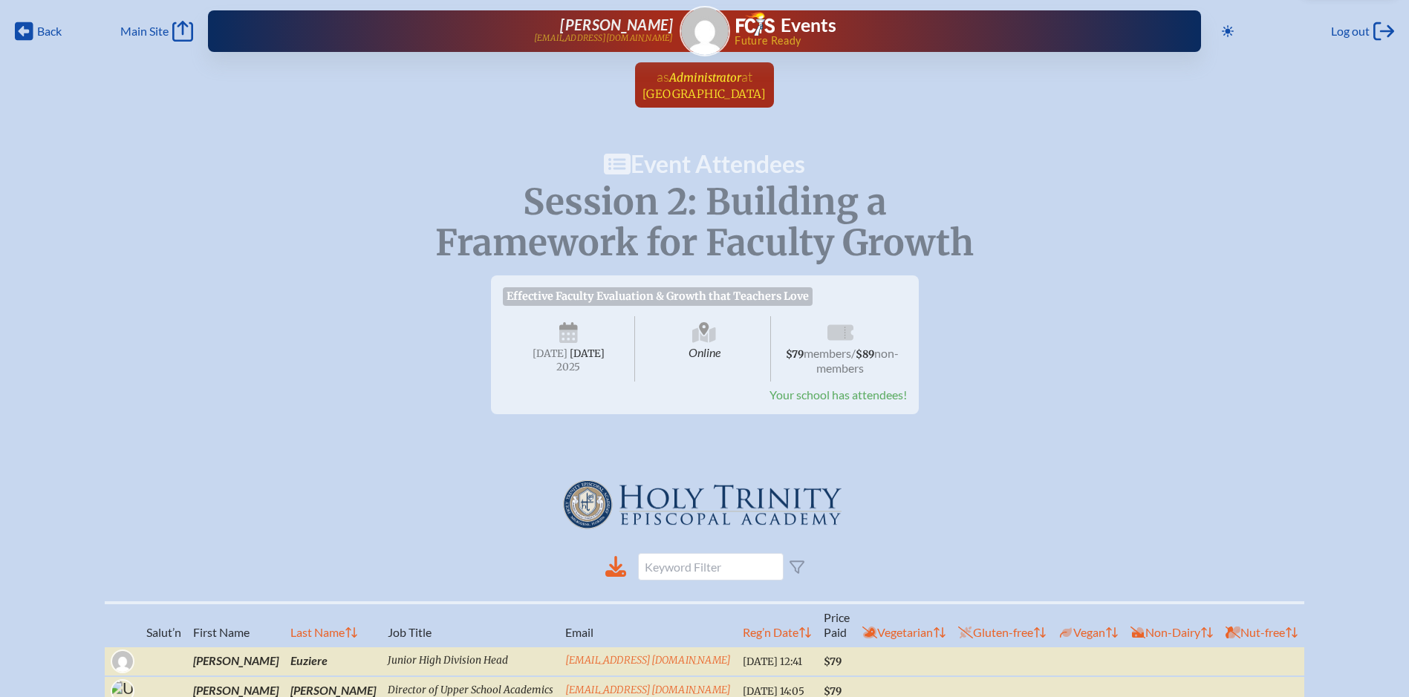
click at [714, 94] on span "[GEOGRAPHIC_DATA]" at bounding box center [705, 94] width 124 height 14
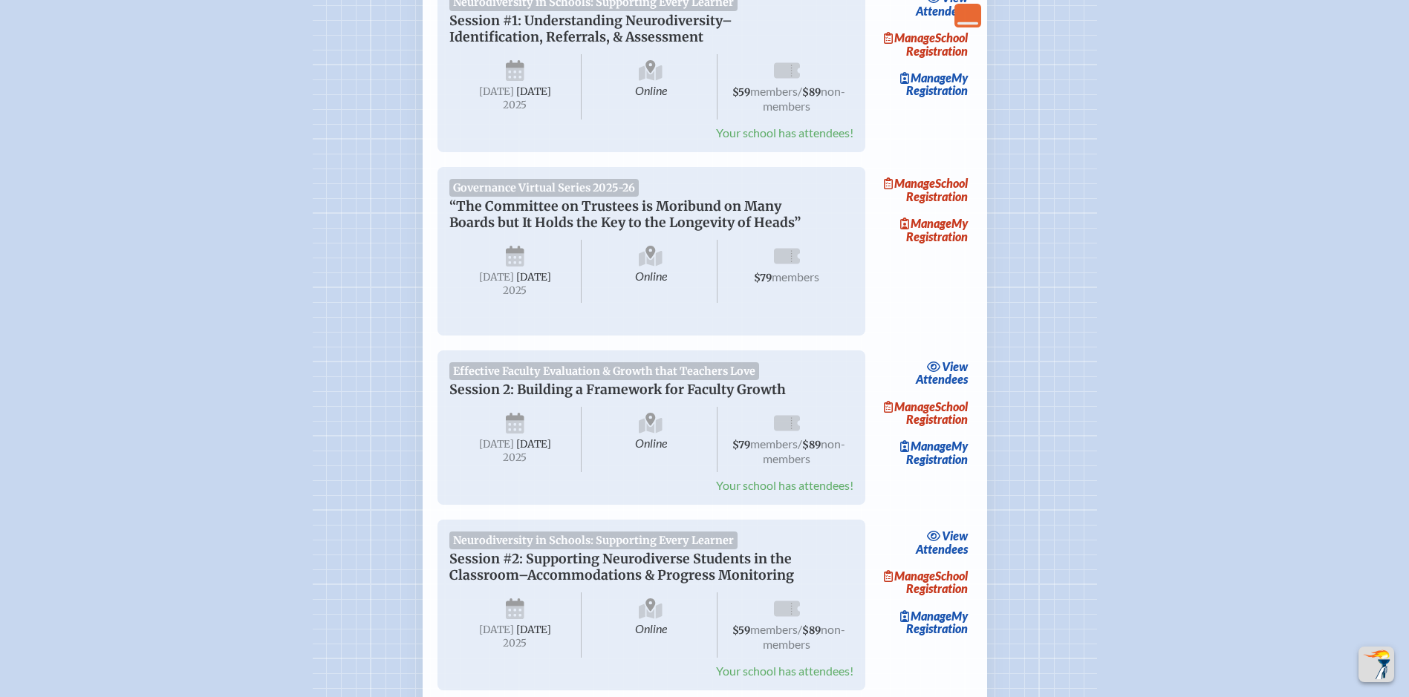
scroll to position [371, 0]
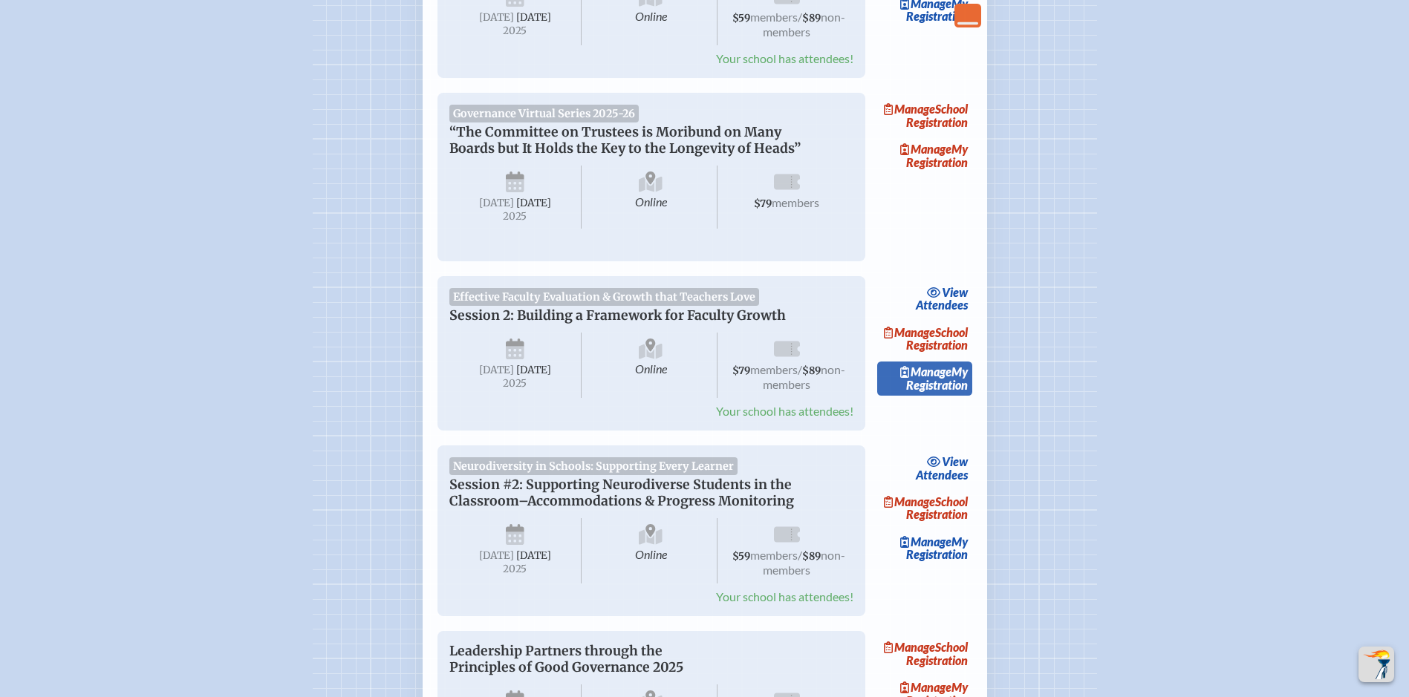
click at [924, 396] on link "Manage My Registration" at bounding box center [924, 379] width 95 height 34
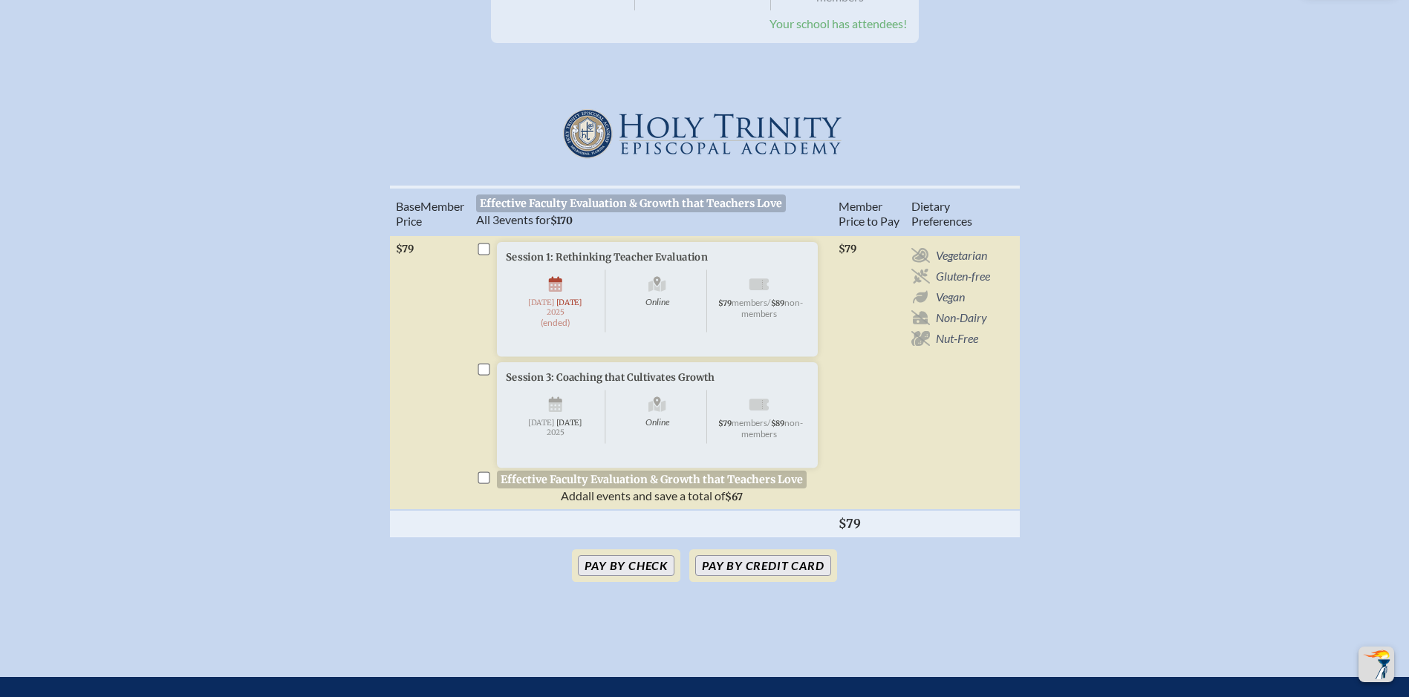
scroll to position [446, 0]
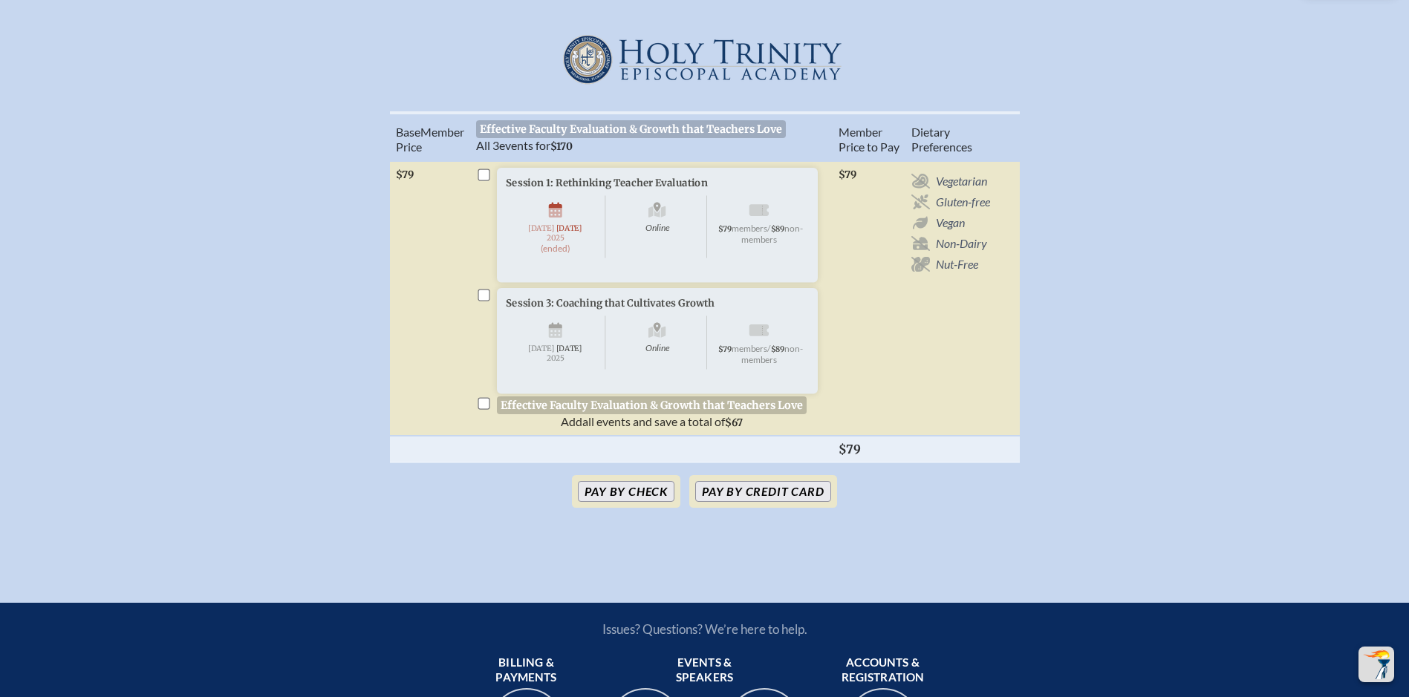
click at [484, 181] on input "checkbox" at bounding box center [484, 175] width 12 height 12
checkbox input "true"
click at [484, 301] on input "checkbox" at bounding box center [484, 295] width 12 height 12
checkbox input "true"
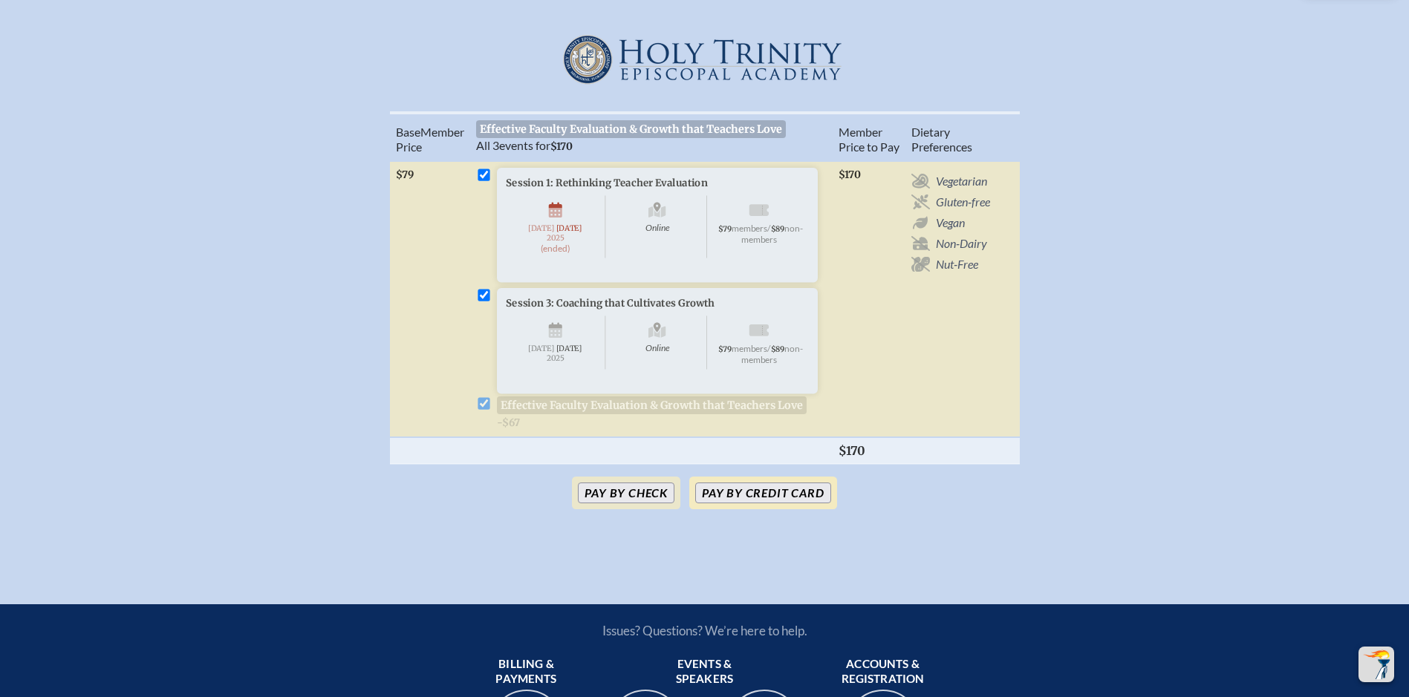
click at [765, 504] on button "Pay by Credit Card" at bounding box center [762, 493] width 135 height 21
